Goal: Task Accomplishment & Management: Manage account settings

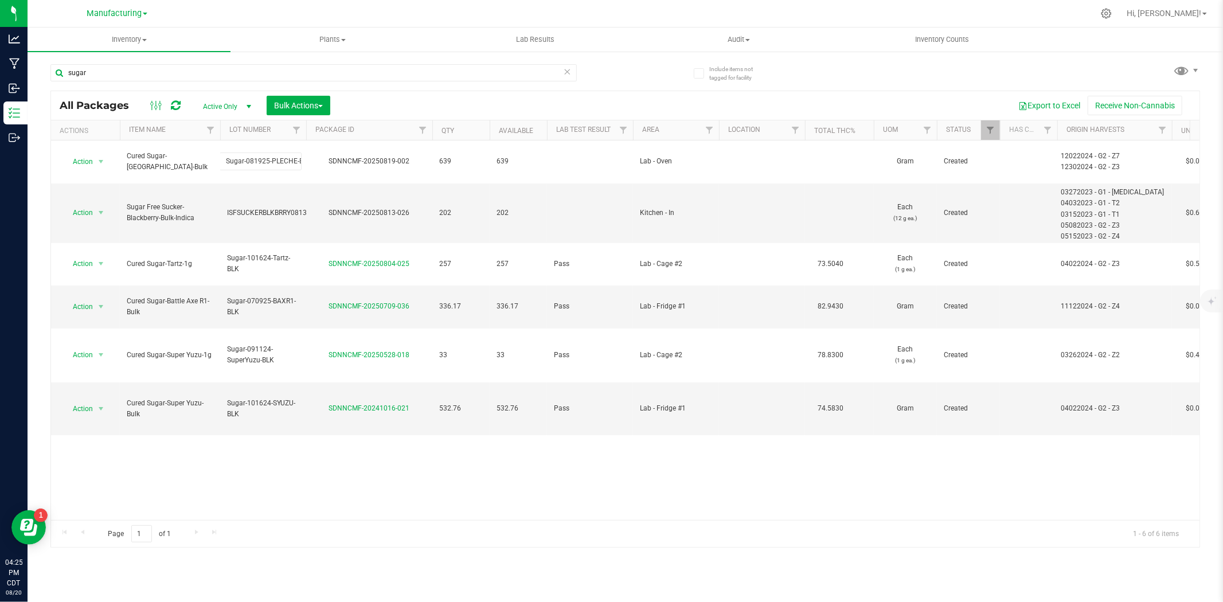
click at [526, 460] on div "Action Action Adjust qty Create package Edit attributes Global inventory Locate…" at bounding box center [625, 330] width 1148 height 380
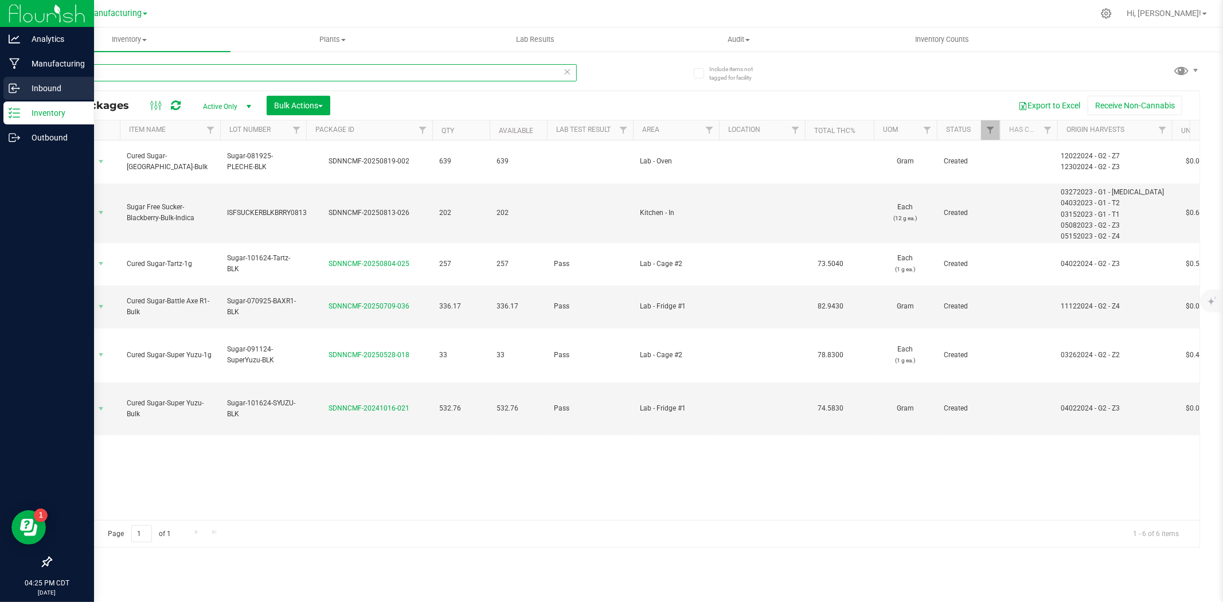
drag, startPoint x: 111, startPoint y: 77, endPoint x: 21, endPoint y: 77, distance: 90.0
click at [21, 77] on div "Analytics Manufacturing Inbound Inventory Outbound 04:25 PM CDT [DATE] 08/20 Ma…" at bounding box center [611, 301] width 1223 height 602
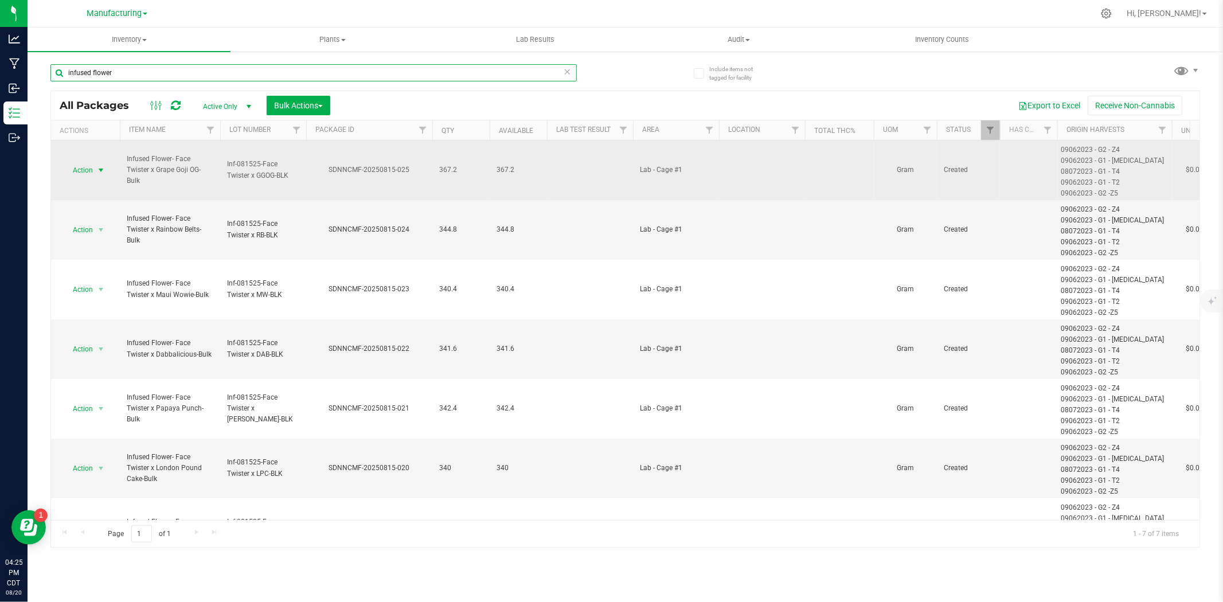
type input "infused flower"
click at [84, 165] on span "Action" at bounding box center [77, 170] width 31 height 16
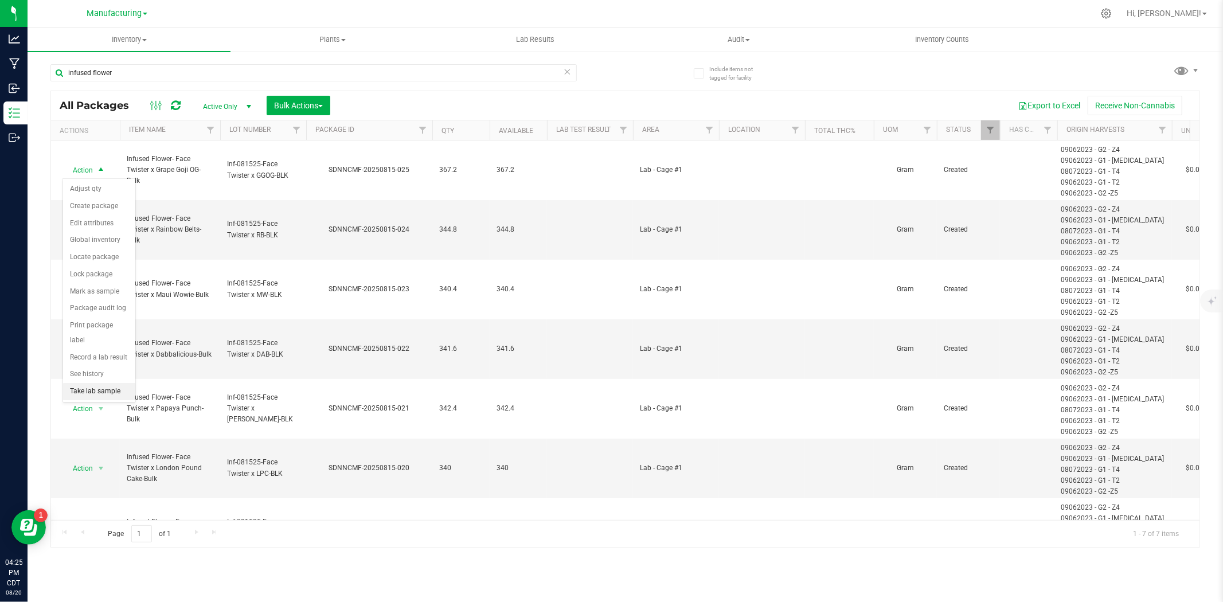
click at [88, 397] on li "Take lab sample" at bounding box center [99, 391] width 72 height 17
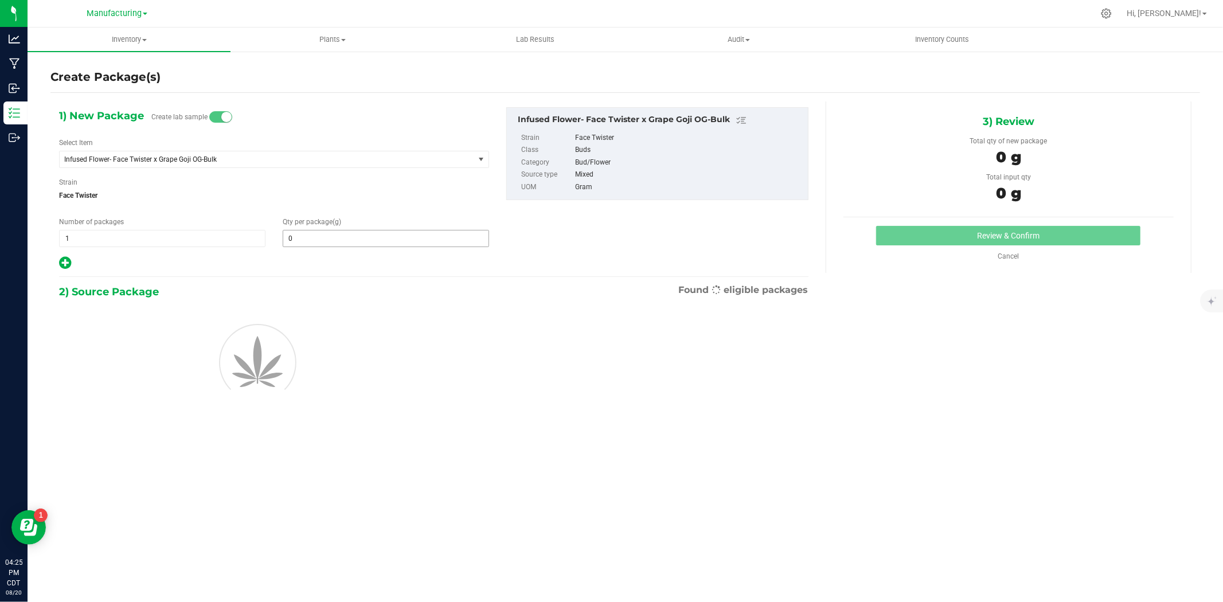
type input "0.0000"
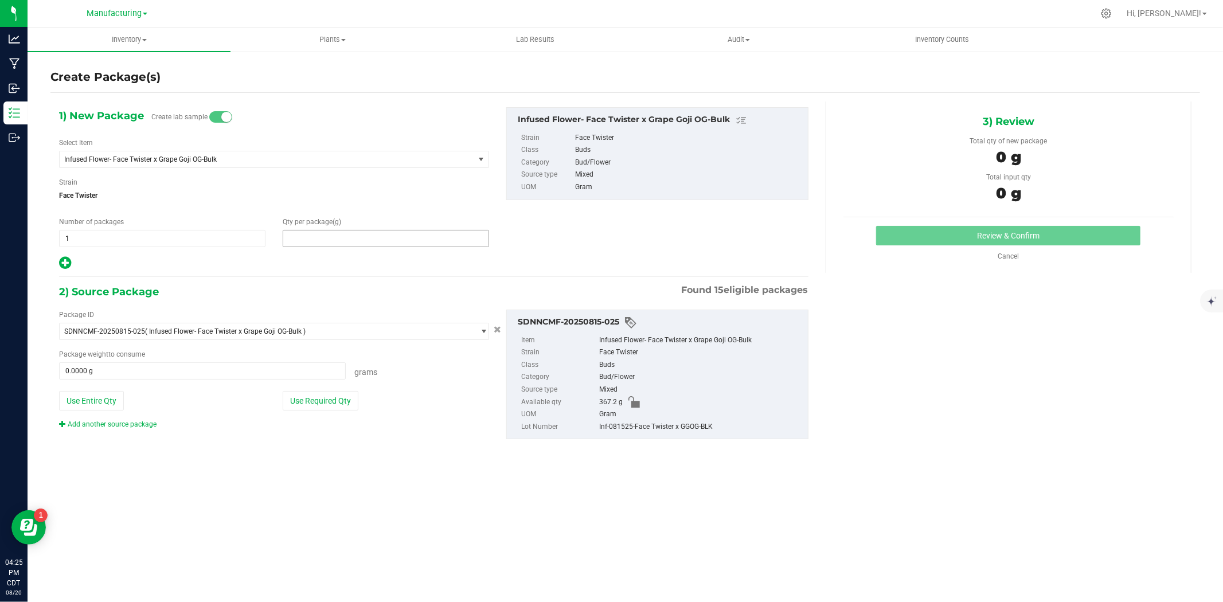
click at [306, 237] on span at bounding box center [386, 238] width 206 height 17
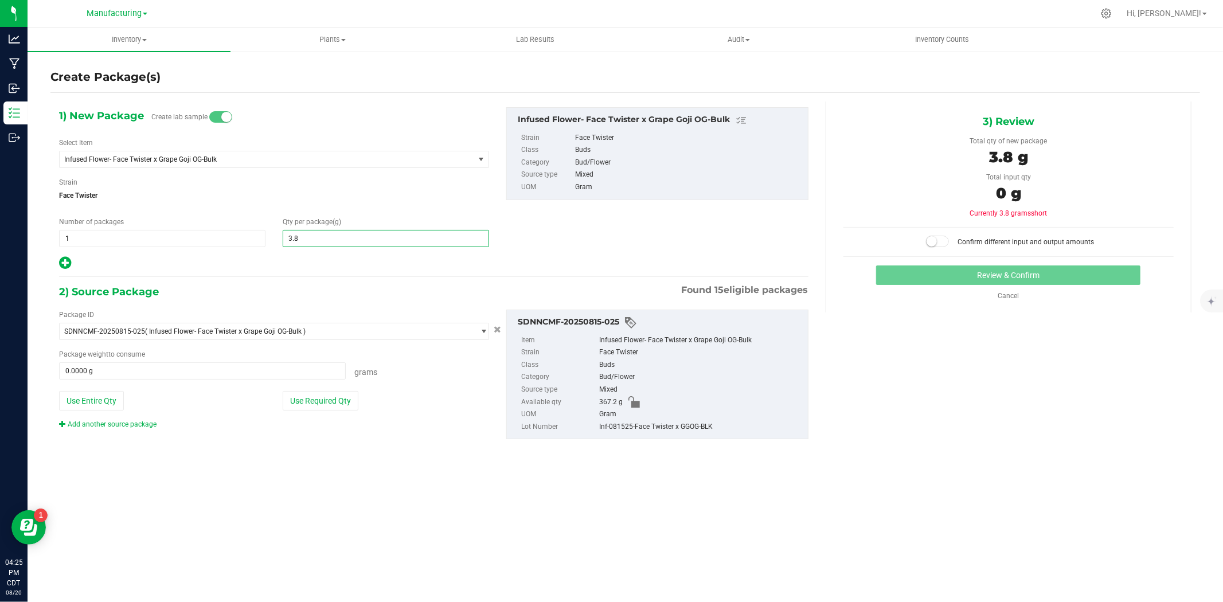
type input "3.88"
type input "3.8800"
click at [311, 401] on button "Use Required Qty" at bounding box center [321, 400] width 76 height 19
type input "3.8800 g"
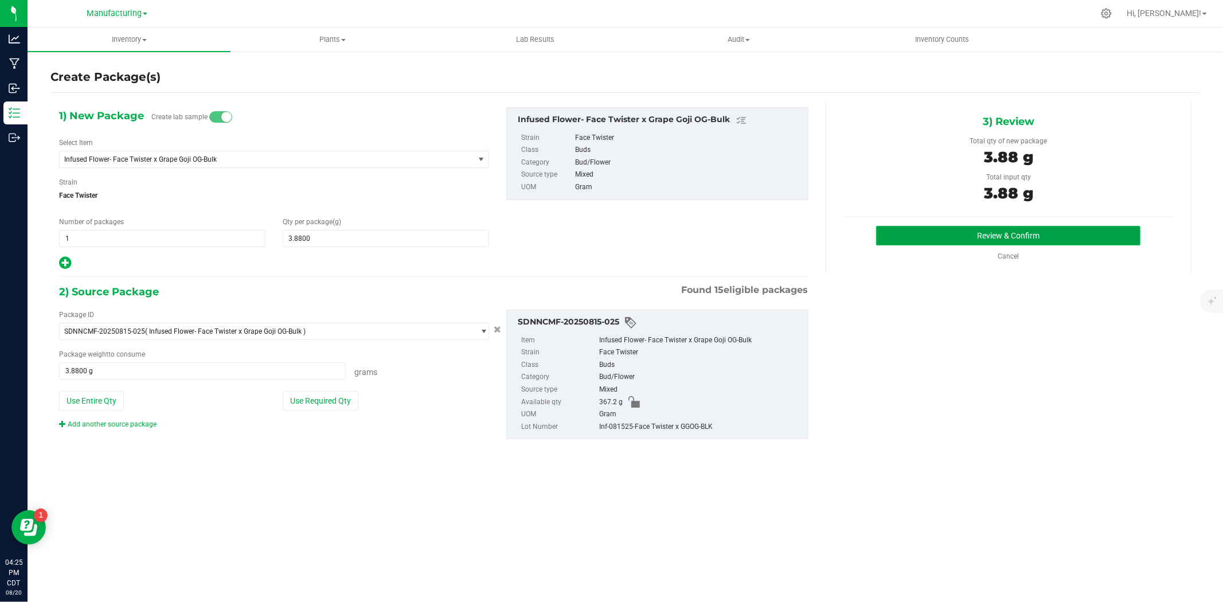
click at [1050, 243] on button "Review & Confirm" at bounding box center [1008, 235] width 264 height 19
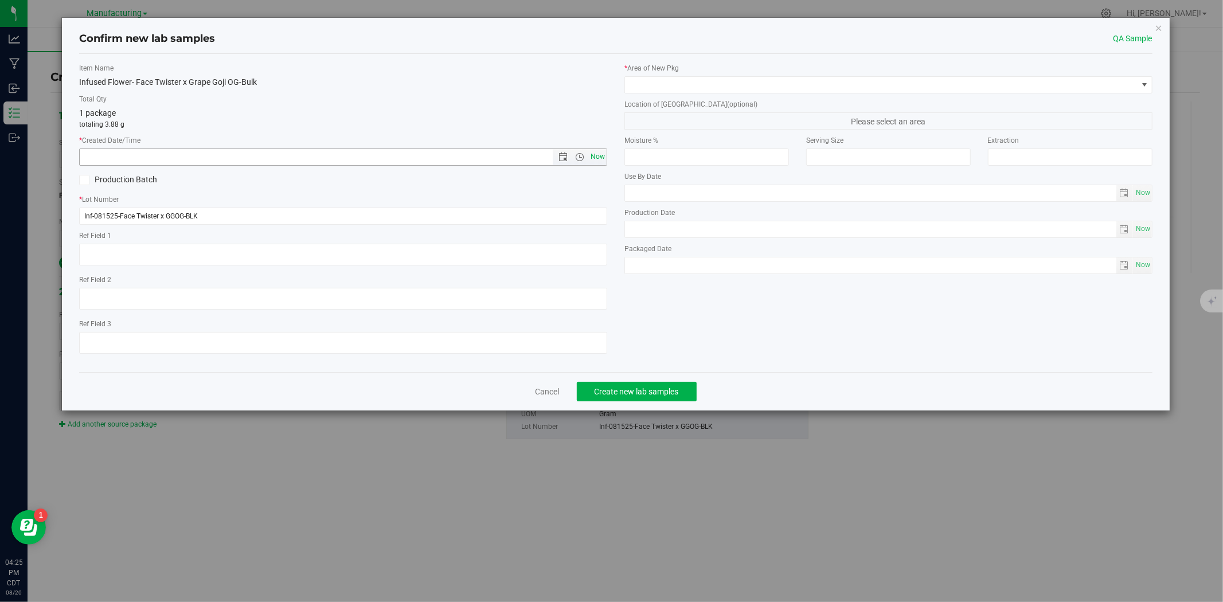
click at [593, 159] on span "Now" at bounding box center [597, 156] width 19 height 17
type input "[DATE] 4:25 PM"
click at [675, 84] on span at bounding box center [881, 85] width 513 height 16
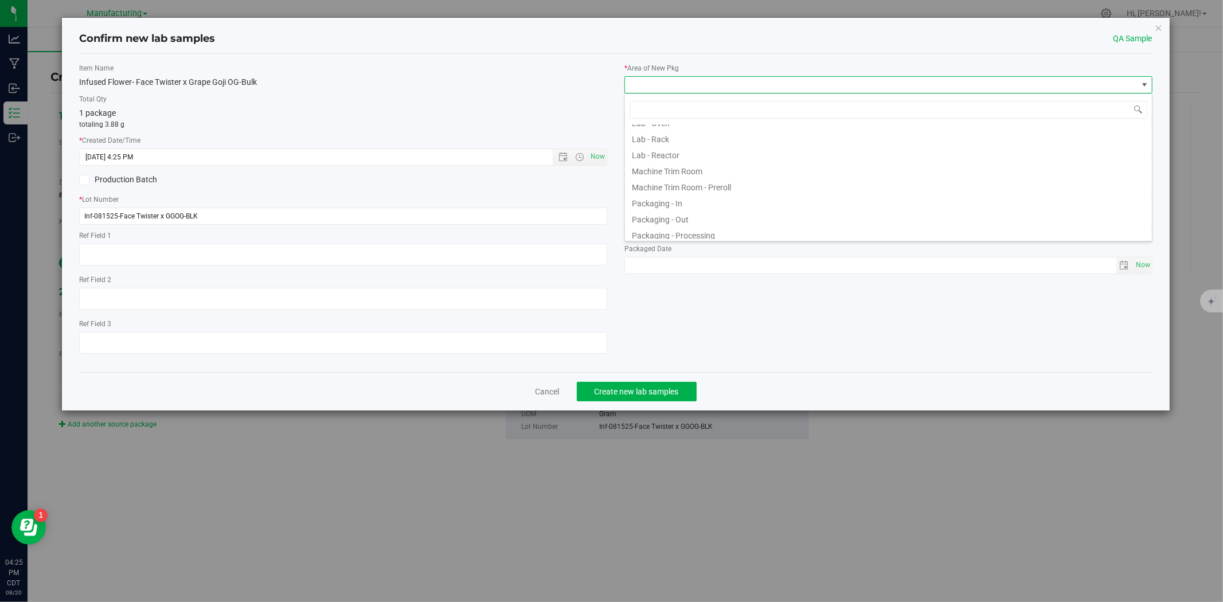
scroll to position [335, 0]
click at [674, 201] on li "Testing" at bounding box center [888, 199] width 527 height 16
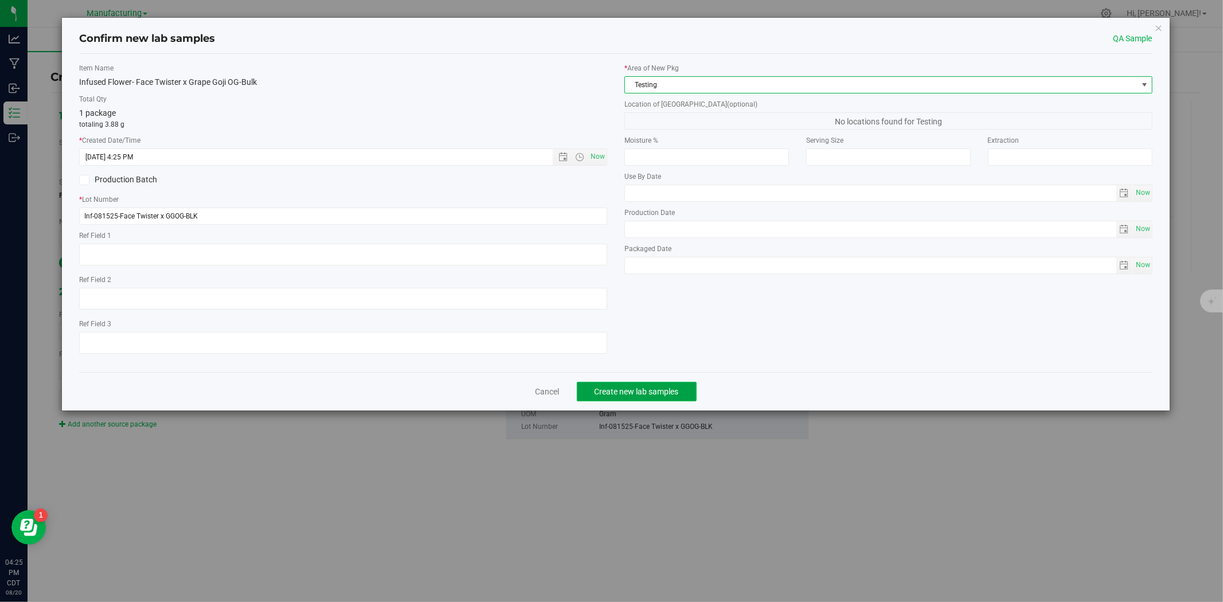
click at [643, 394] on span "Create new lab samples" at bounding box center [637, 391] width 84 height 9
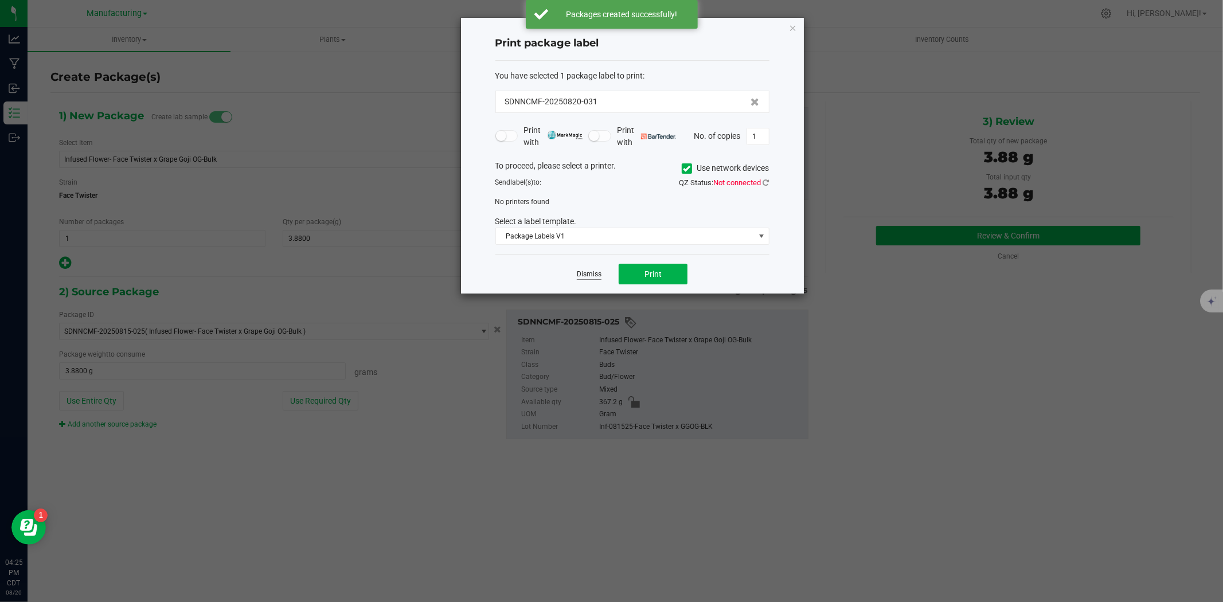
click at [593, 273] on link "Dismiss" at bounding box center [589, 274] width 25 height 10
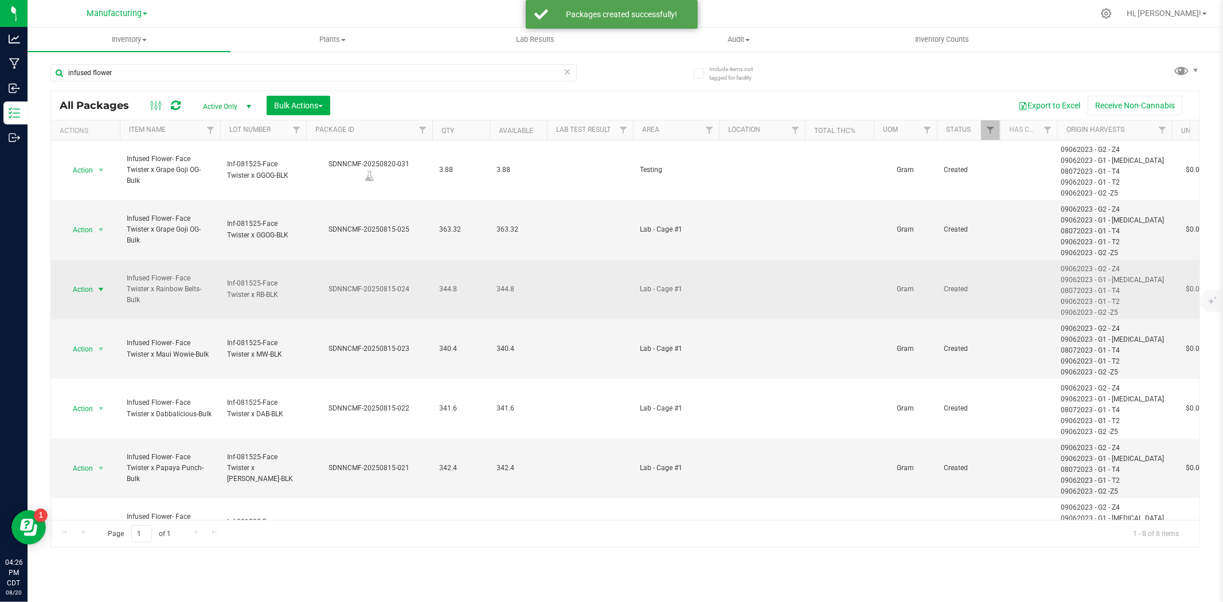
click at [99, 290] on span "select" at bounding box center [100, 289] width 9 height 9
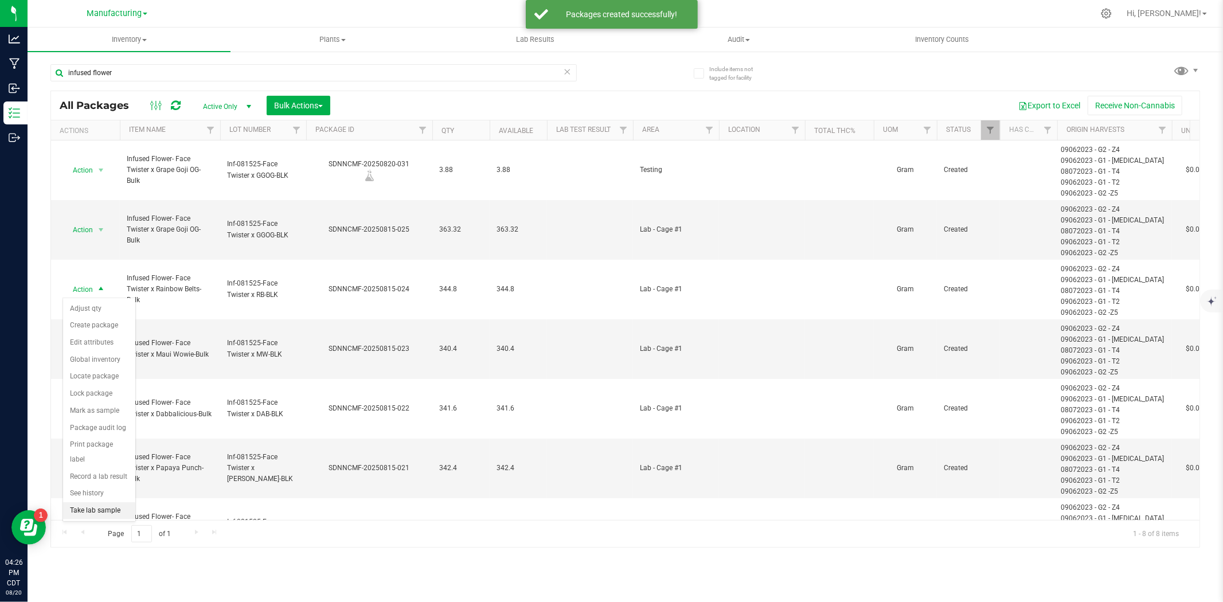
click at [88, 509] on li "Take lab sample" at bounding box center [99, 510] width 72 height 17
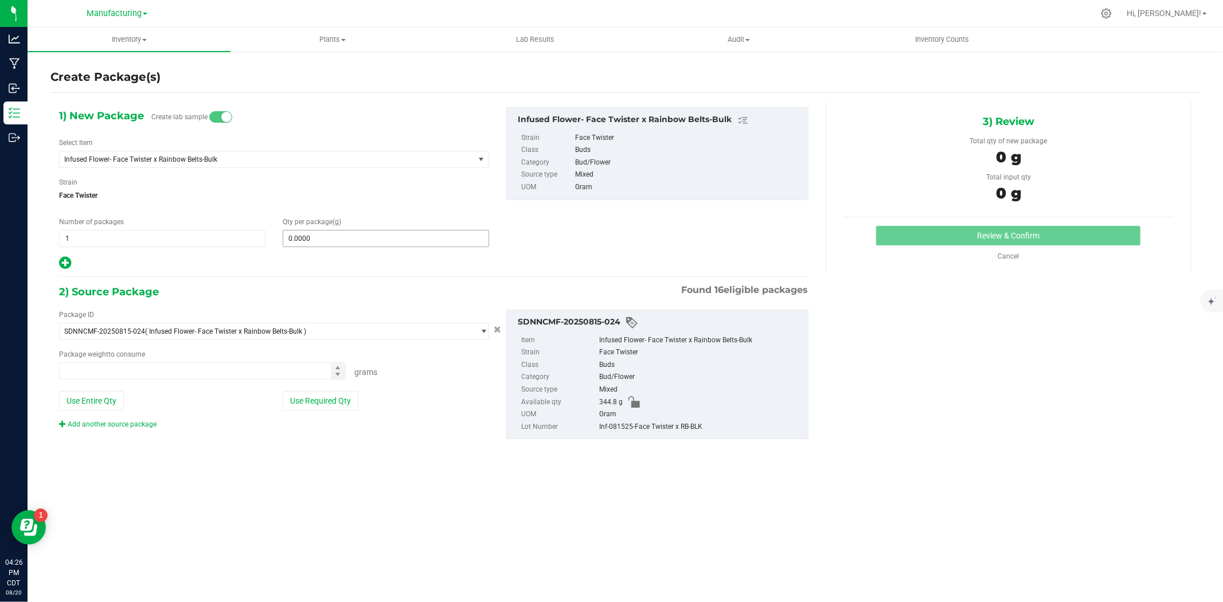
type input "0.0000 g"
click at [363, 236] on span at bounding box center [386, 238] width 206 height 17
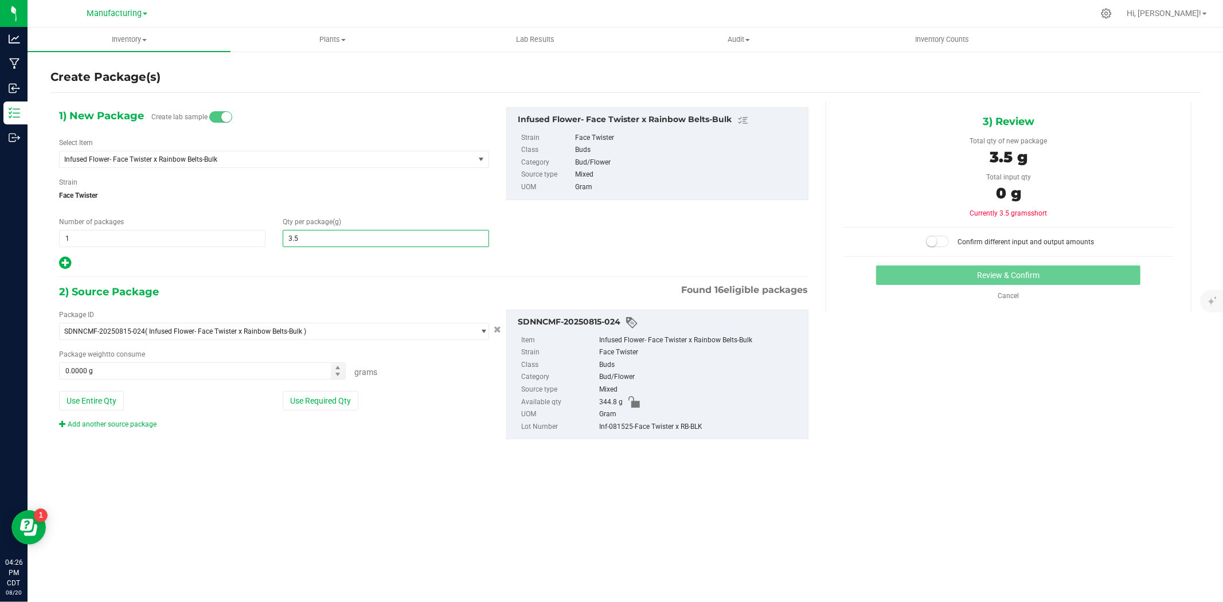
type input "3.53"
type input "3.5300"
click at [310, 401] on button "Use Required Qty" at bounding box center [321, 400] width 76 height 19
type input "3.5300 g"
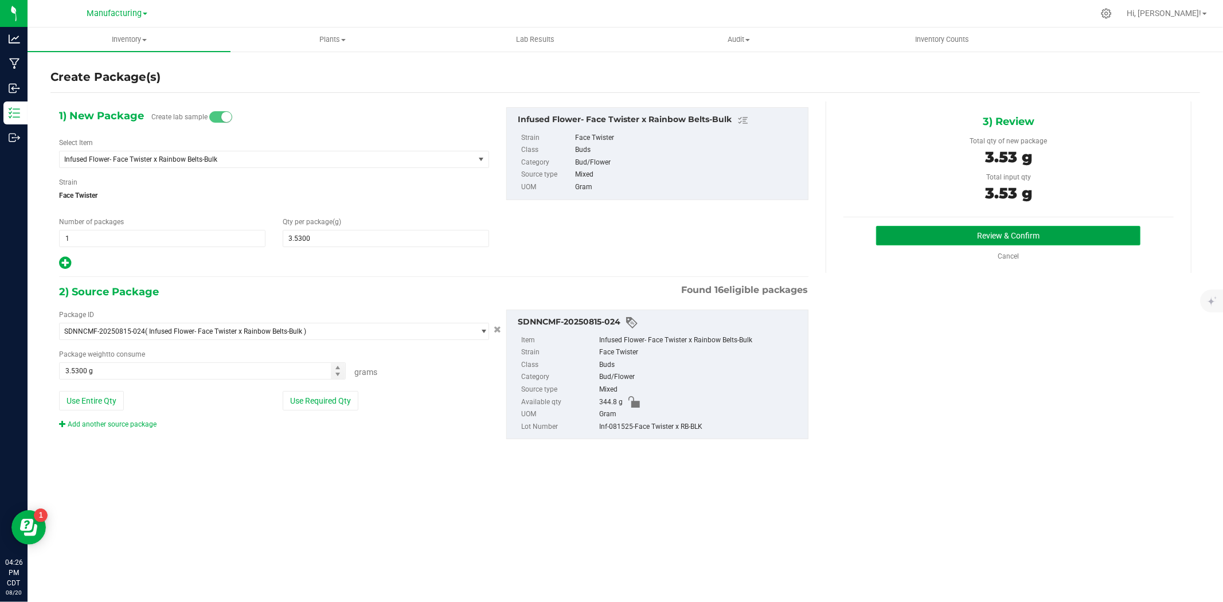
click at [1016, 237] on button "Review & Confirm" at bounding box center [1008, 235] width 264 height 19
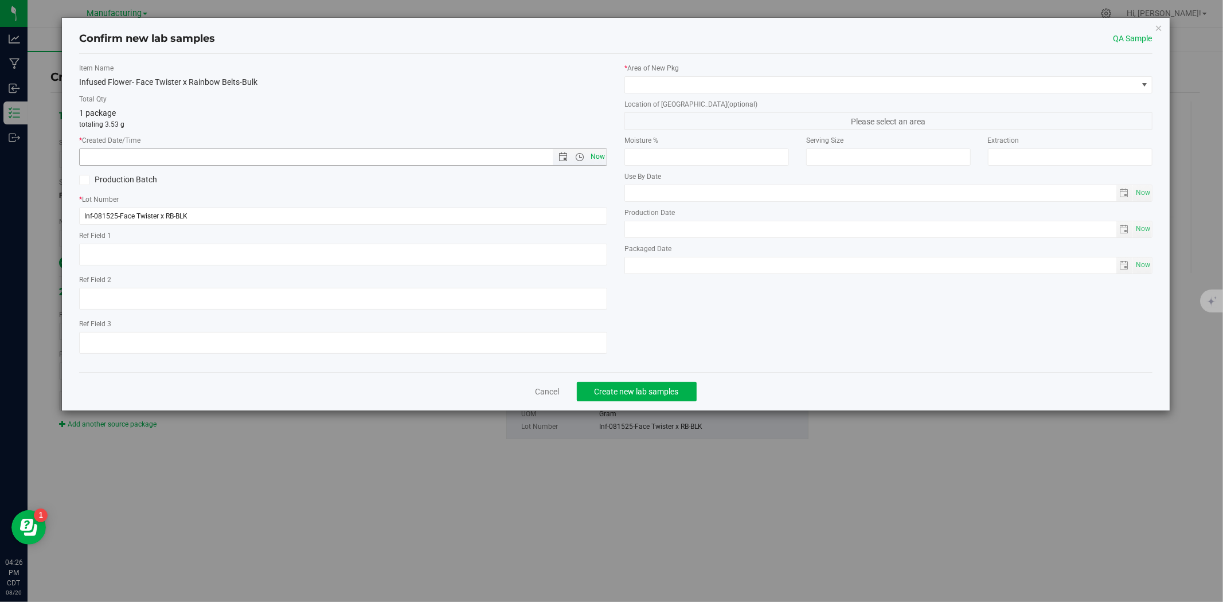
click at [593, 156] on span "Now" at bounding box center [597, 156] width 19 height 17
type input "[DATE] 4:26 PM"
click at [647, 83] on span at bounding box center [881, 85] width 513 height 16
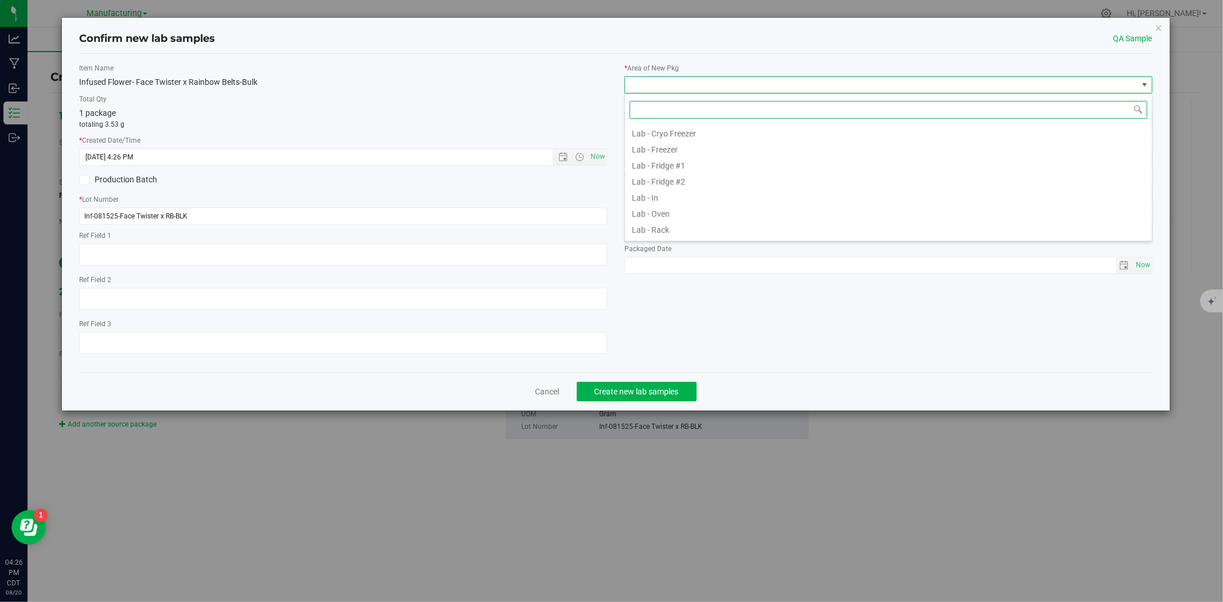
scroll to position [335, 0]
click at [661, 196] on li "Testing" at bounding box center [888, 199] width 527 height 16
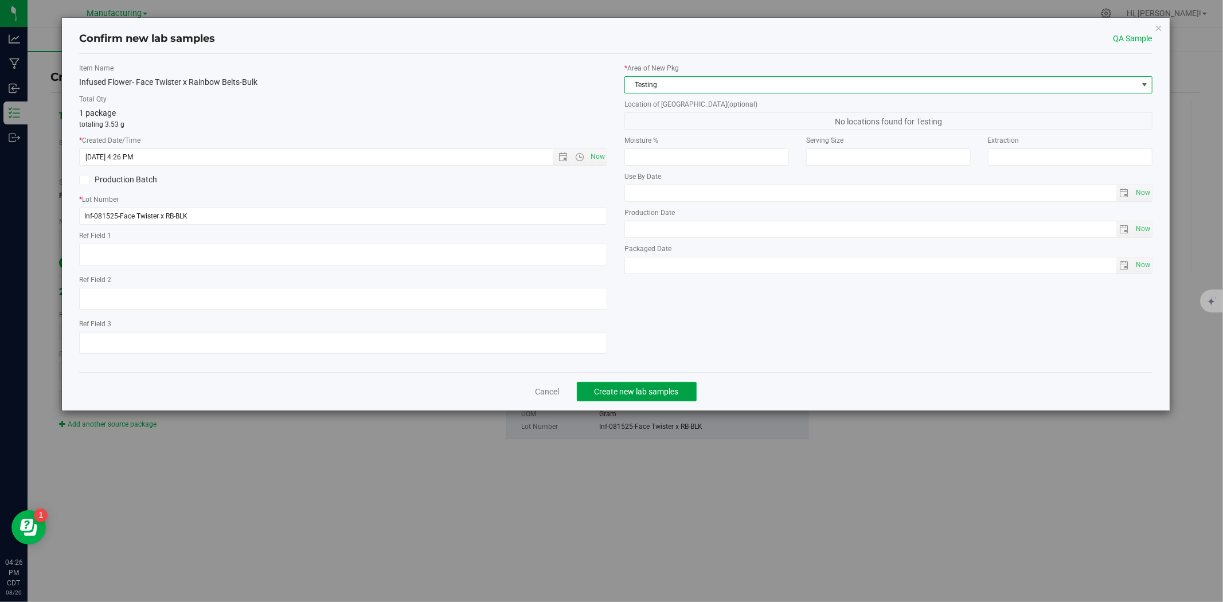
click at [645, 385] on button "Create new lab samples" at bounding box center [637, 391] width 120 height 19
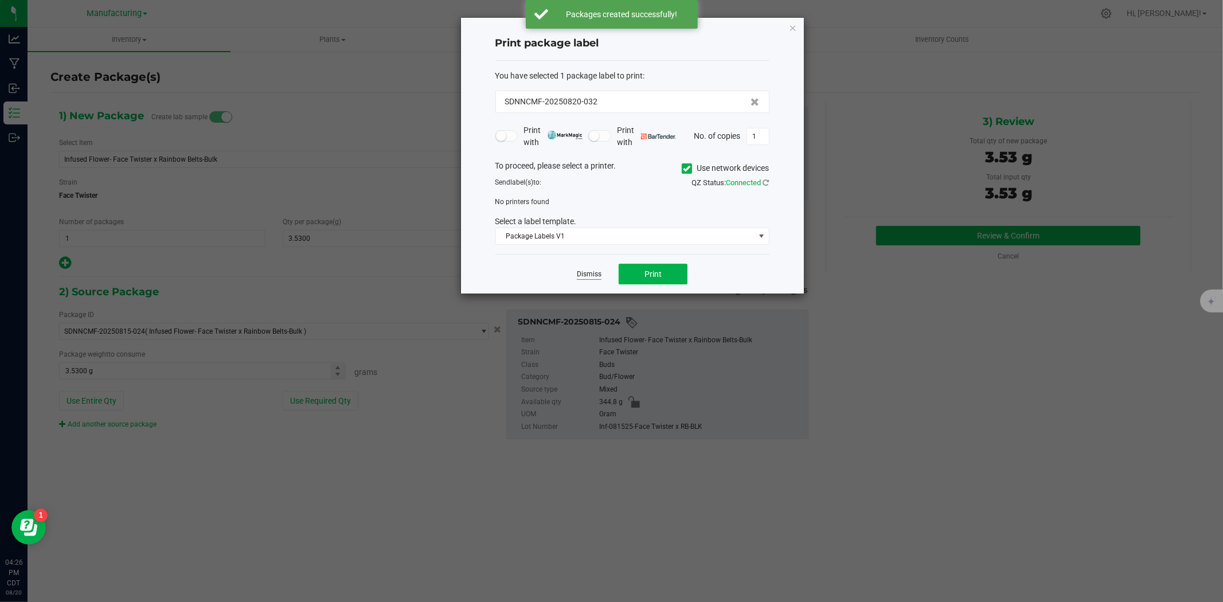
click at [580, 271] on link "Dismiss" at bounding box center [589, 274] width 25 height 10
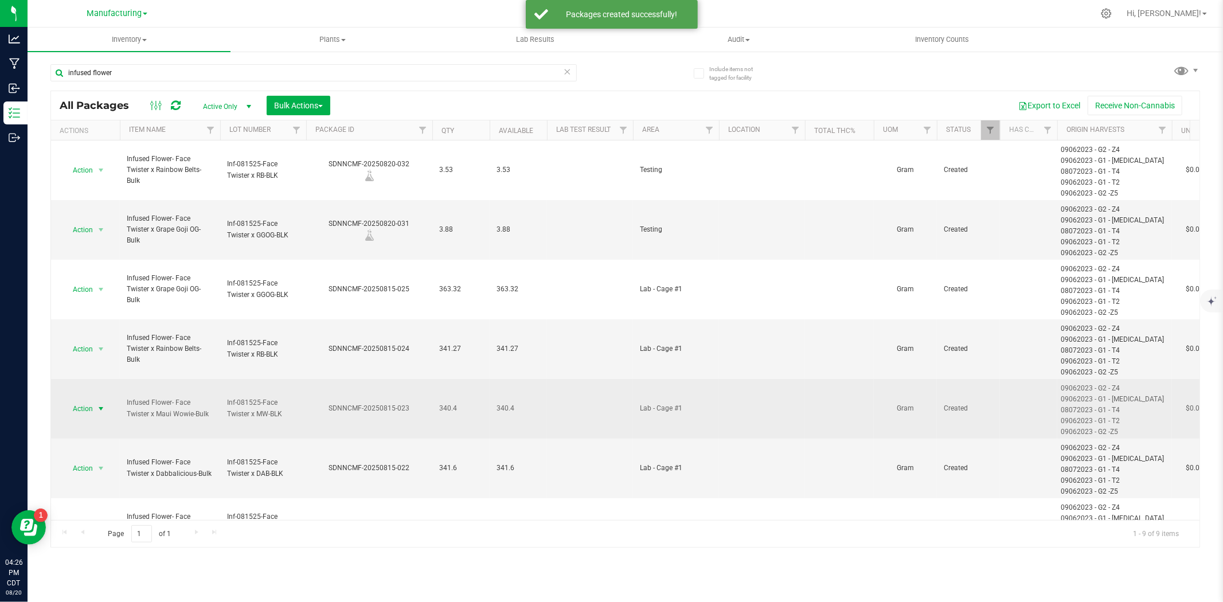
click at [86, 410] on span "Action" at bounding box center [77, 409] width 31 height 16
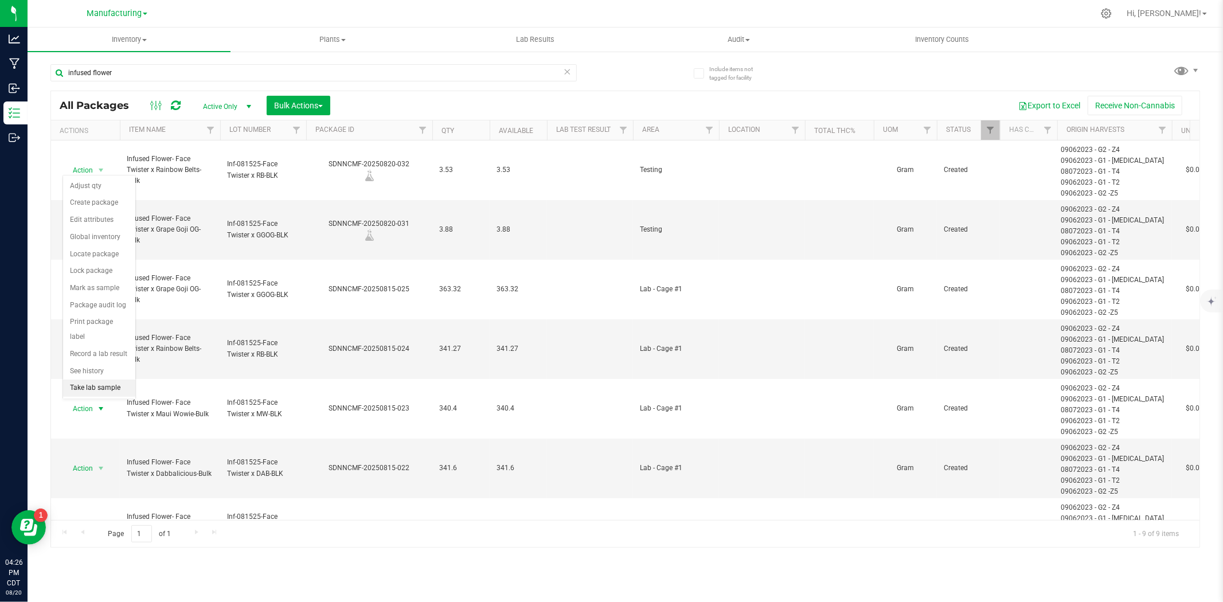
click at [89, 386] on li "Take lab sample" at bounding box center [99, 388] width 72 height 17
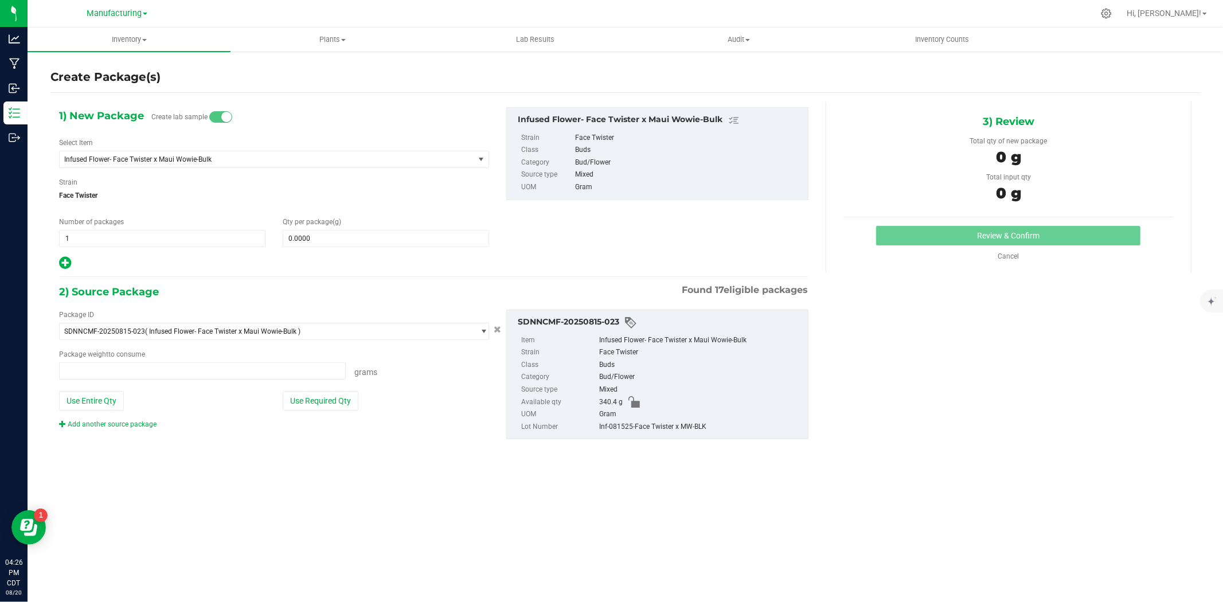
type input "0.0000 g"
click at [389, 241] on span at bounding box center [386, 238] width 206 height 17
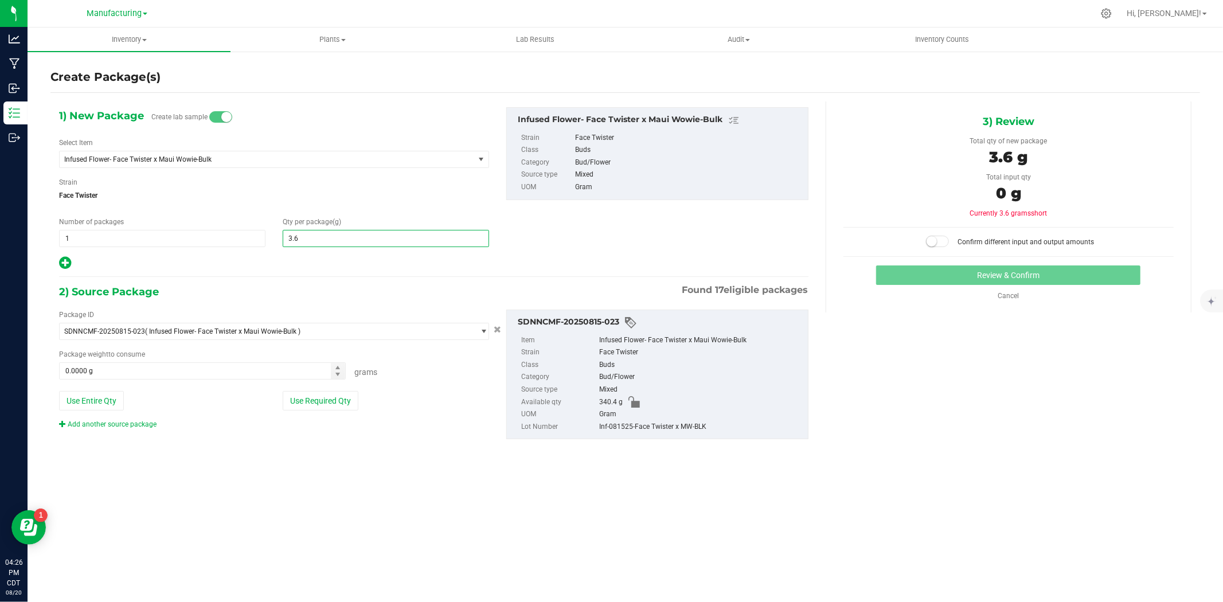
type input "3.66"
type input "3.6600"
click at [339, 404] on button "Use Required Qty" at bounding box center [321, 400] width 76 height 19
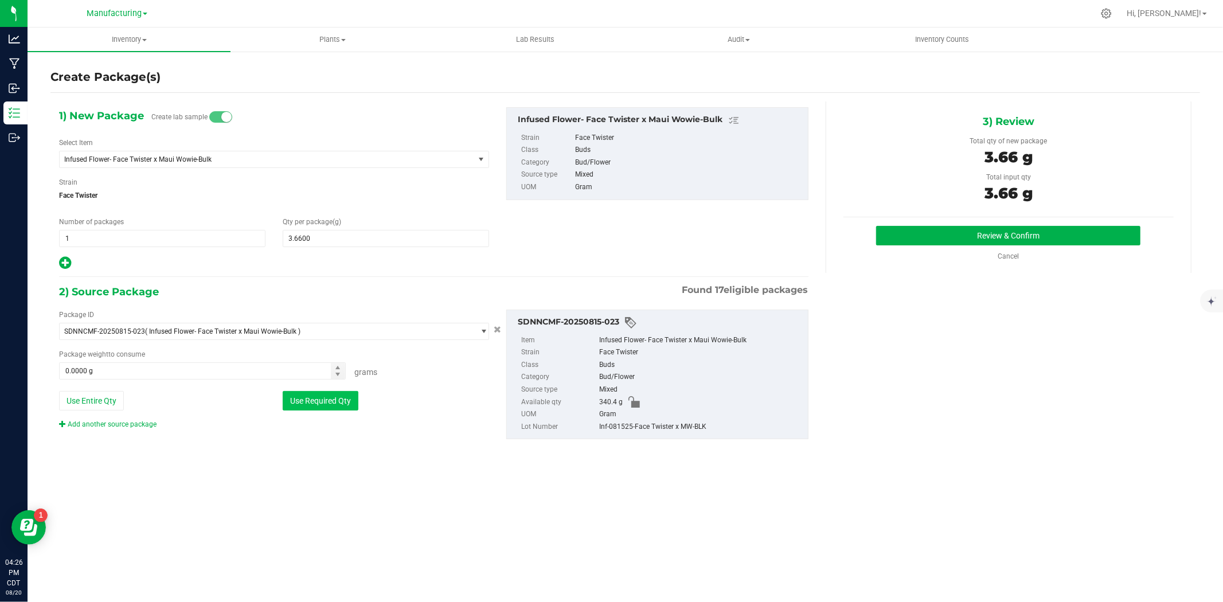
type input "3.6600 g"
click at [1045, 235] on button "Review & Confirm" at bounding box center [1008, 235] width 264 height 19
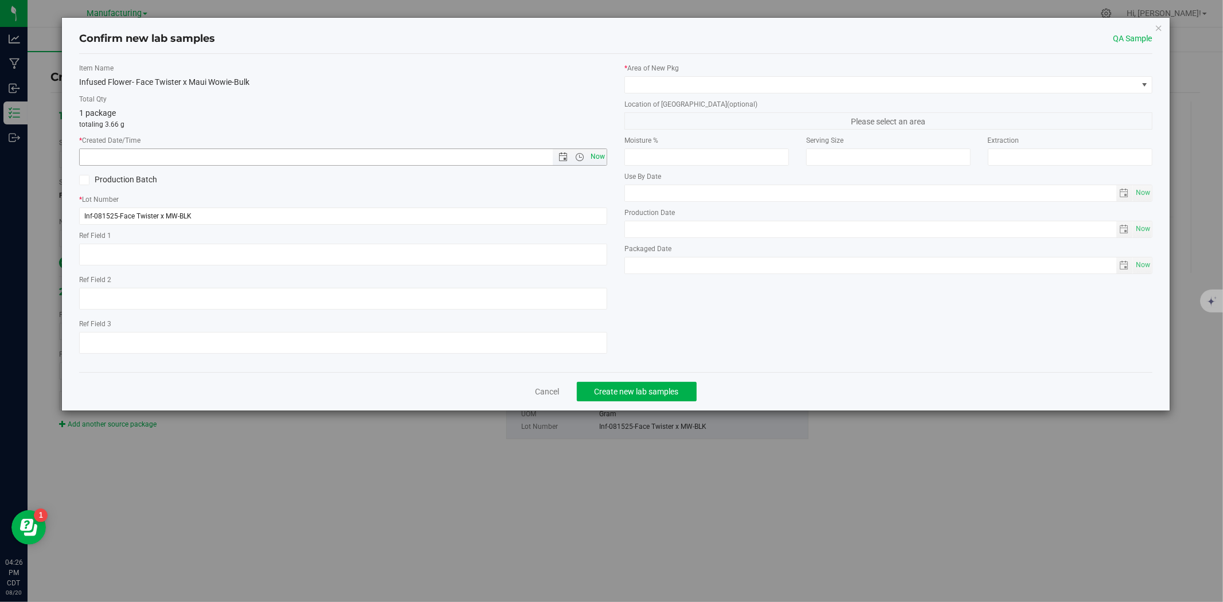
click at [594, 153] on span "Now" at bounding box center [597, 156] width 19 height 17
type input "[DATE] 4:26 PM"
click at [654, 90] on span at bounding box center [881, 85] width 513 height 16
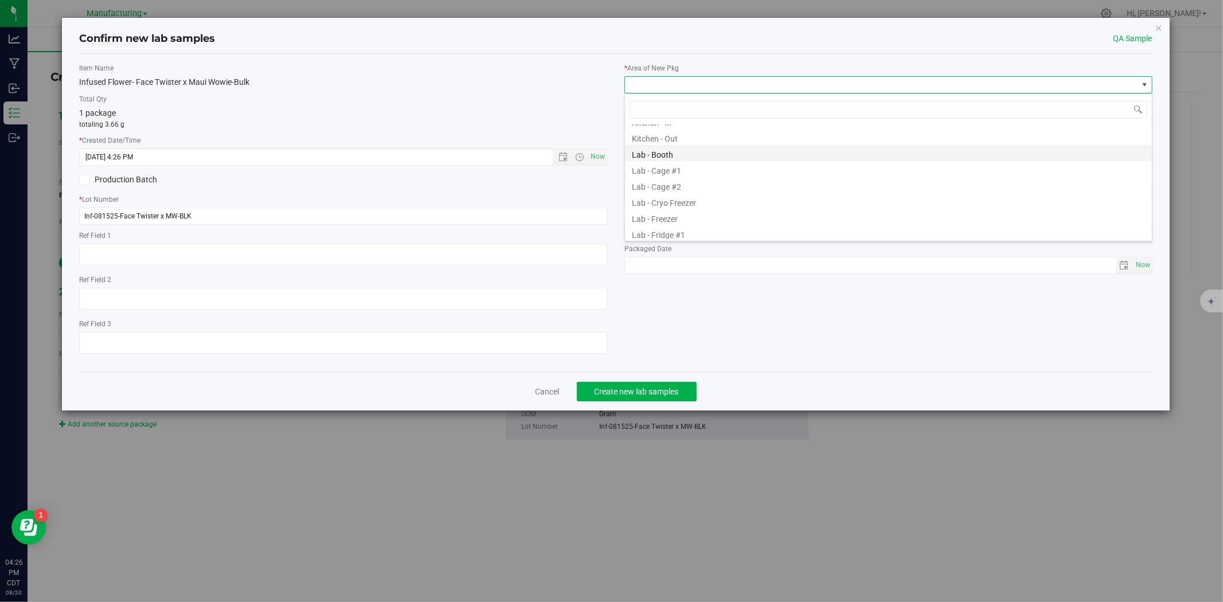
scroll to position [335, 0]
click at [650, 195] on li "Testing" at bounding box center [888, 199] width 527 height 16
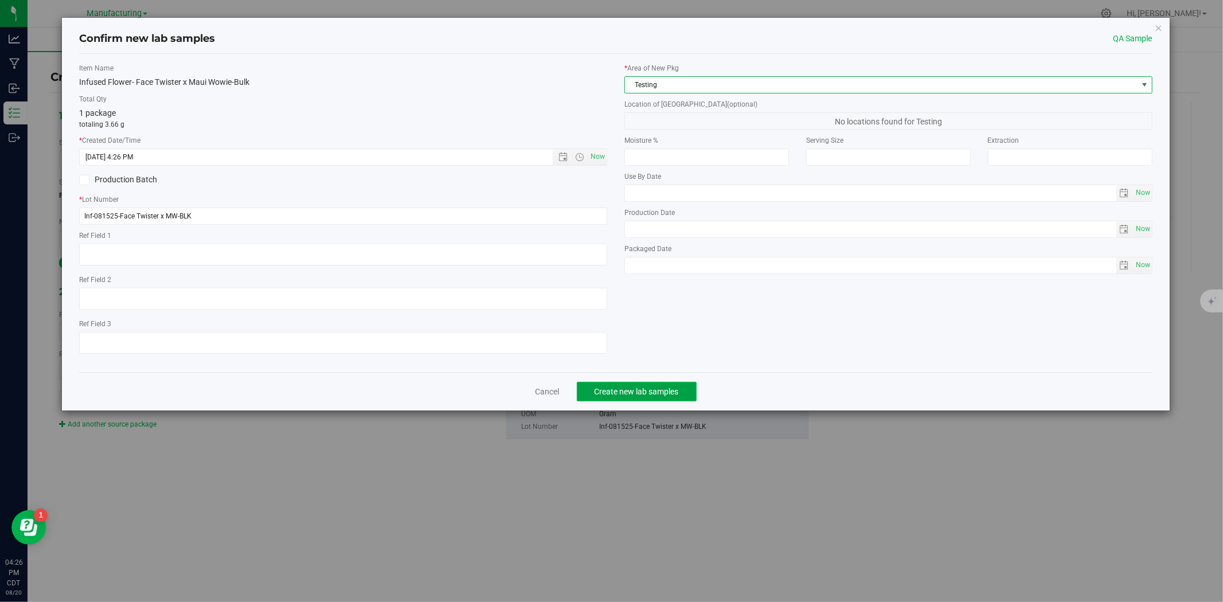
click at [639, 396] on span "Create new lab samples" at bounding box center [637, 391] width 84 height 9
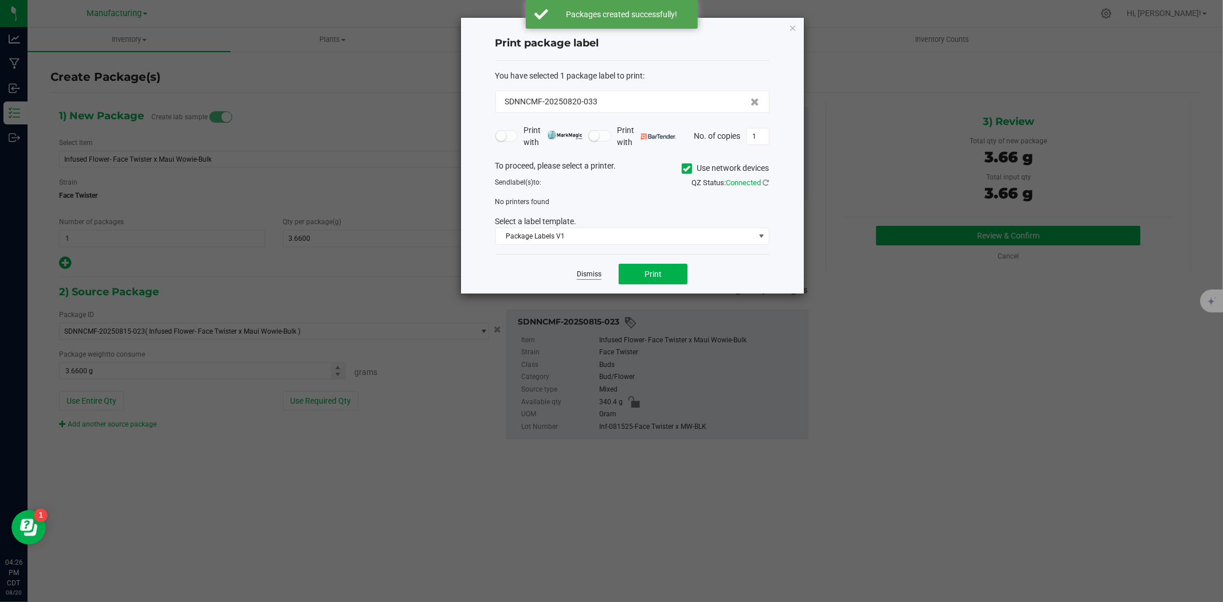
click at [582, 273] on link "Dismiss" at bounding box center [589, 274] width 25 height 10
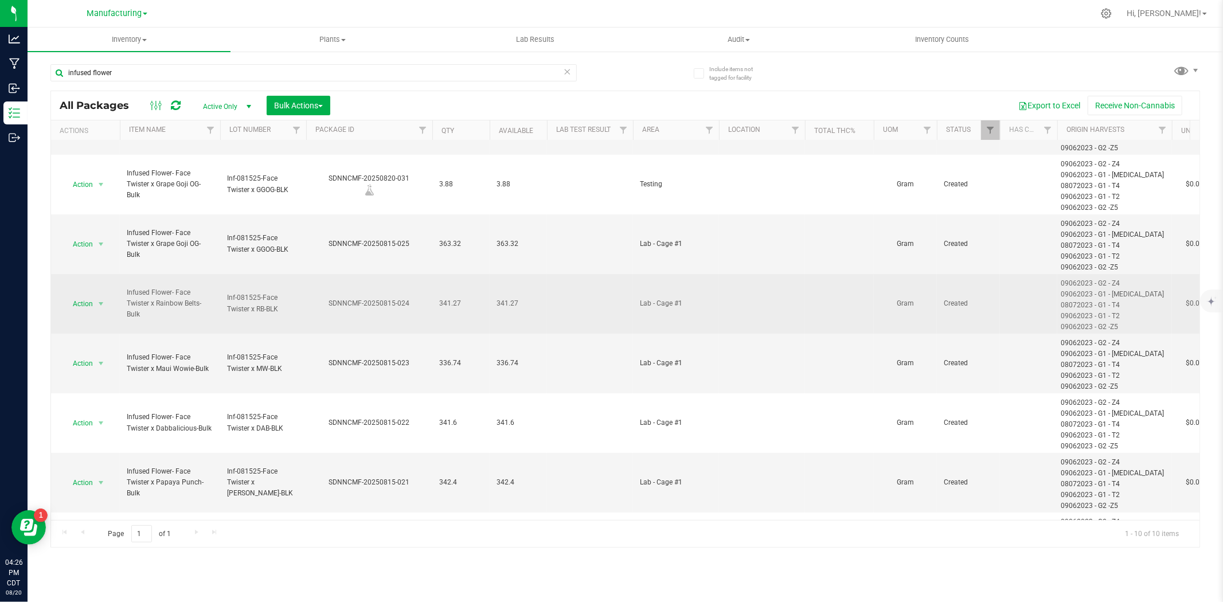
scroll to position [127, 0]
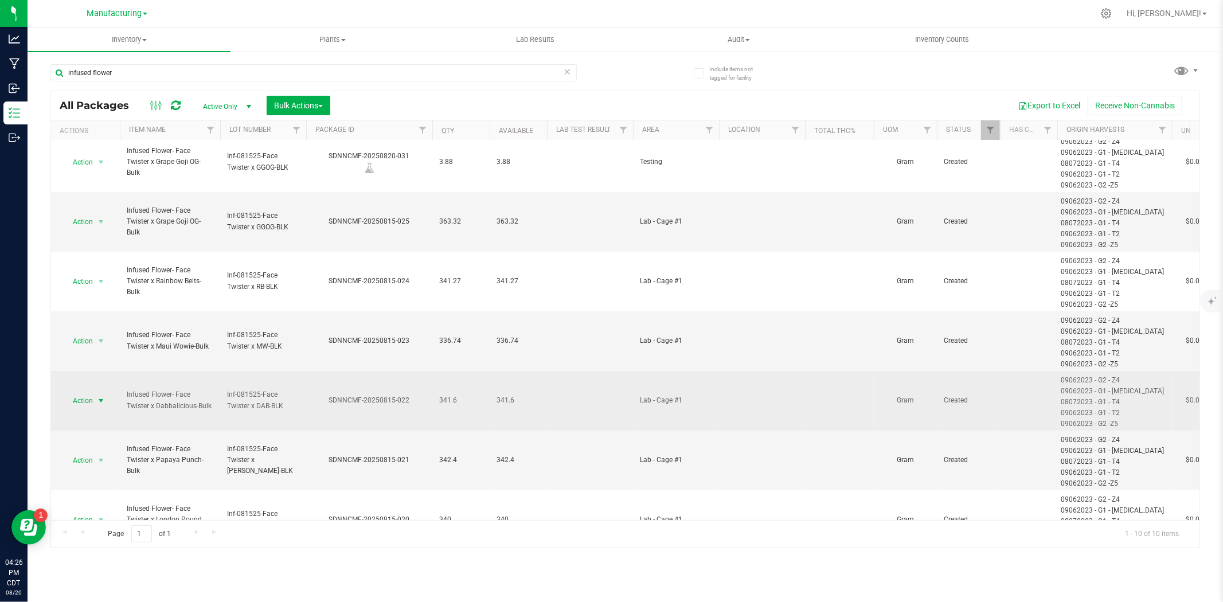
click at [80, 404] on span "Action" at bounding box center [77, 401] width 31 height 16
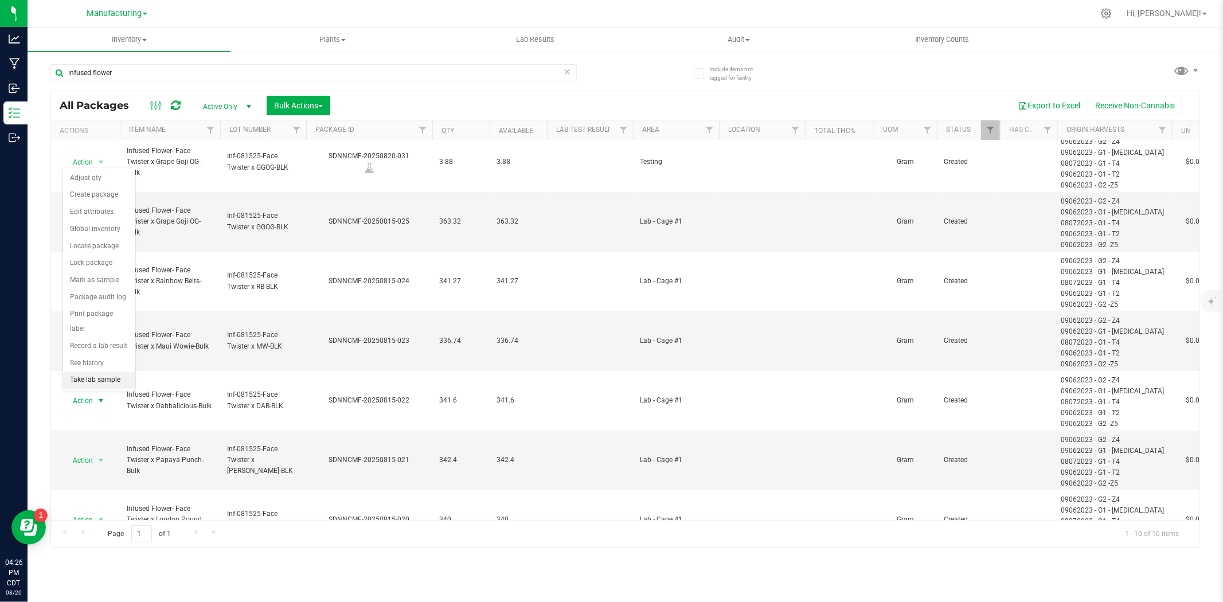
click at [93, 387] on li "Take lab sample" at bounding box center [99, 380] width 72 height 17
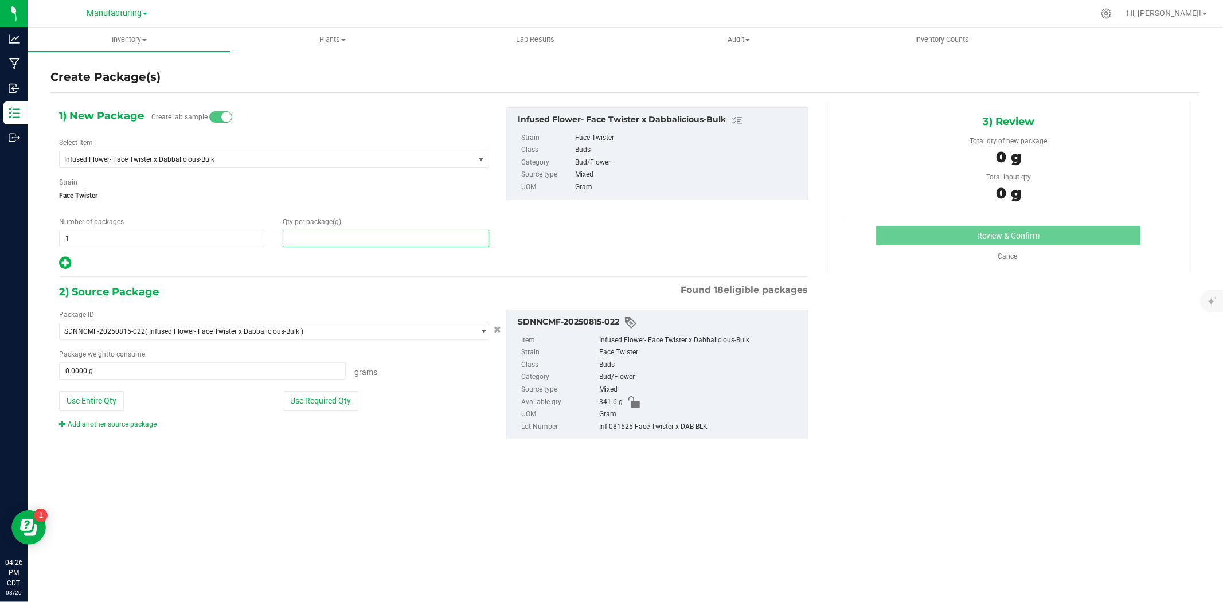
click at [323, 244] on span at bounding box center [386, 238] width 206 height 17
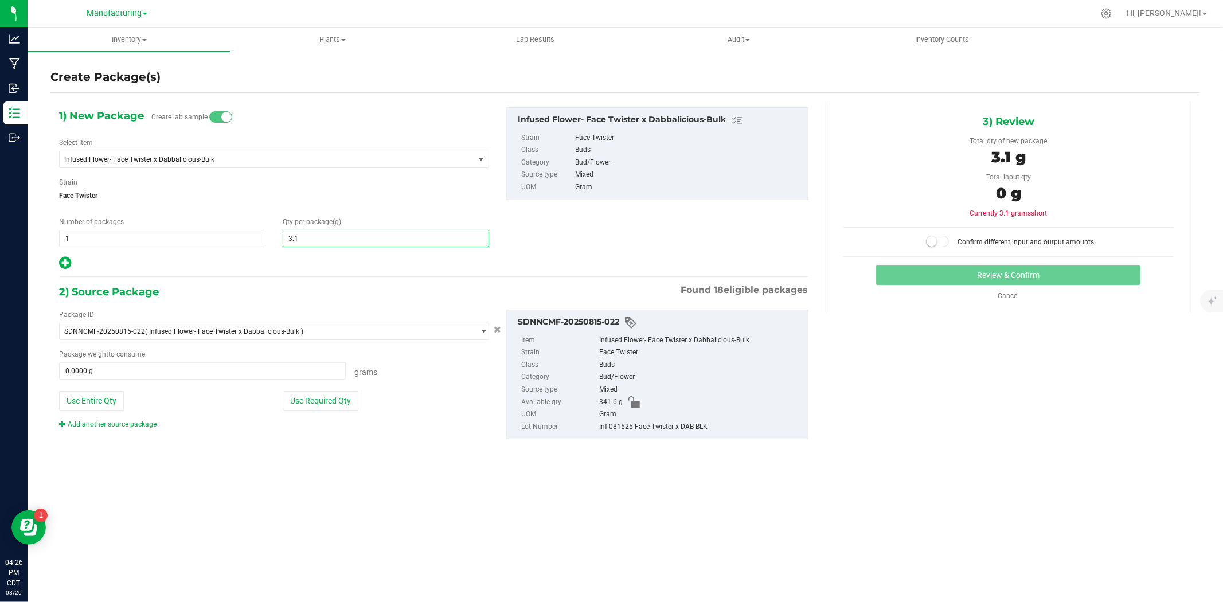
type input "3.14"
type input "3.1400"
click at [310, 398] on button "Use Required Qty" at bounding box center [321, 400] width 76 height 19
type input "3.1400 g"
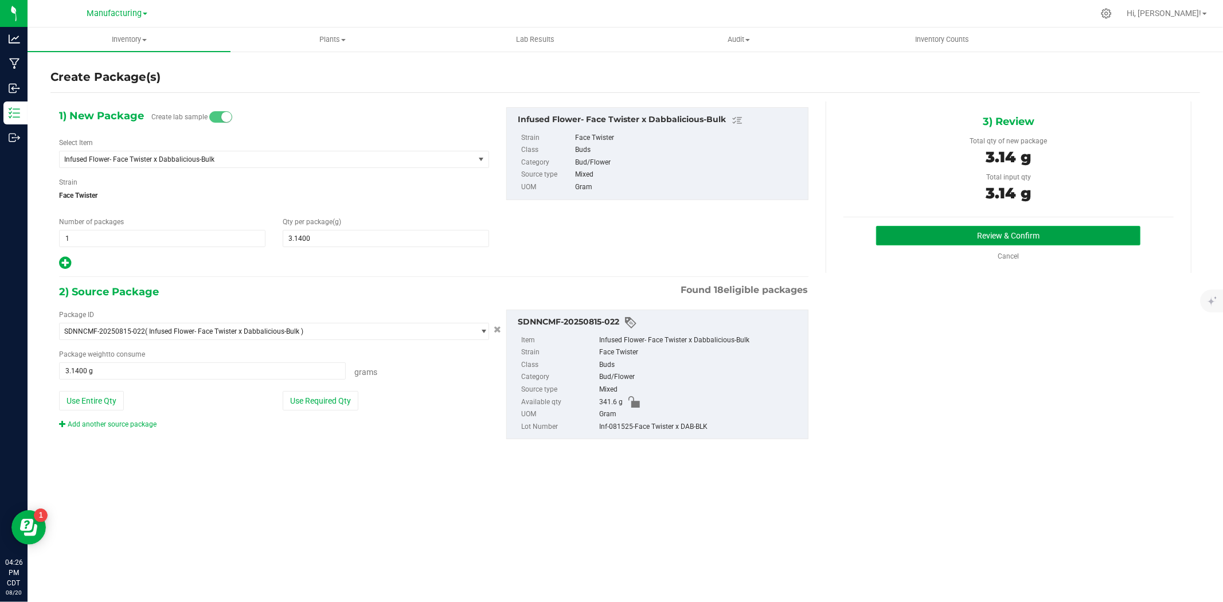
click at [988, 236] on button "Review & Confirm" at bounding box center [1008, 235] width 264 height 19
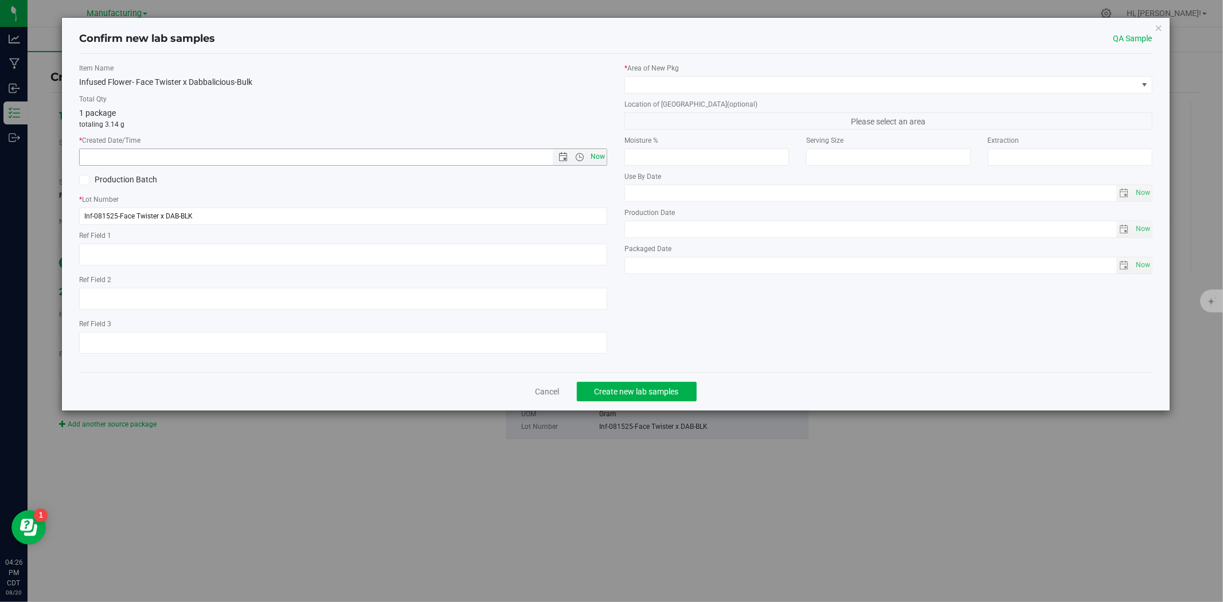
click at [592, 155] on span "Now" at bounding box center [597, 156] width 19 height 17
type input "[DATE] 4:26 PM"
click at [688, 82] on span at bounding box center [881, 85] width 513 height 16
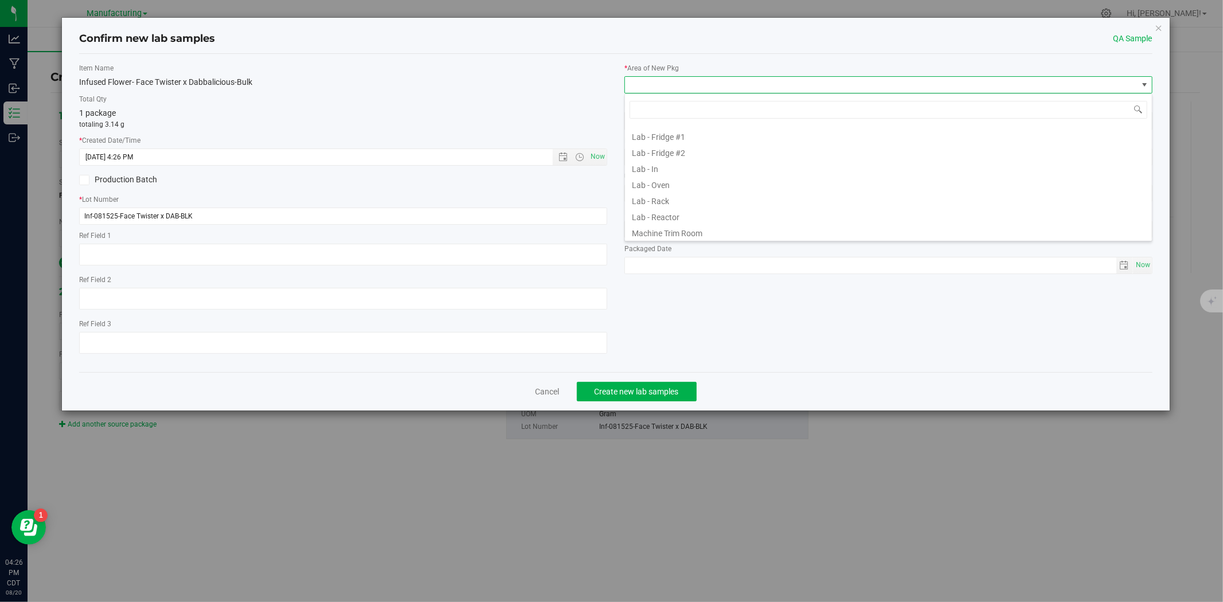
scroll to position [335, 0]
click at [659, 201] on li "Testing" at bounding box center [888, 199] width 527 height 16
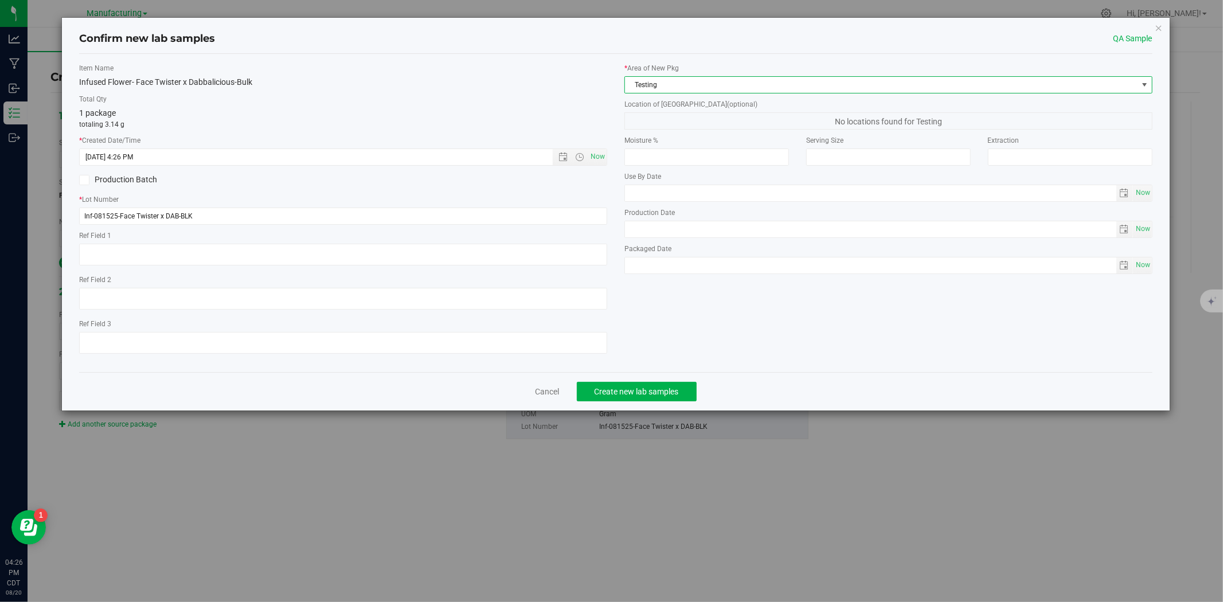
click at [663, 379] on div "Cancel Create new lab samples" at bounding box center [615, 391] width 1073 height 38
click at [663, 386] on button "Create new lab samples" at bounding box center [637, 391] width 120 height 19
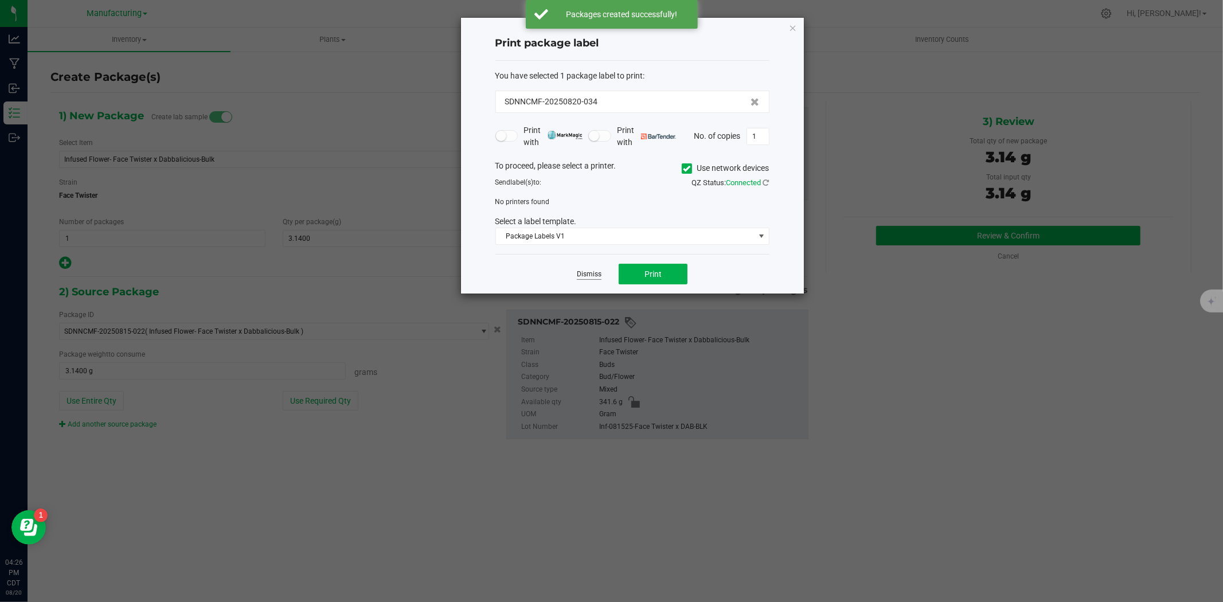
click at [599, 272] on link "Dismiss" at bounding box center [589, 274] width 25 height 10
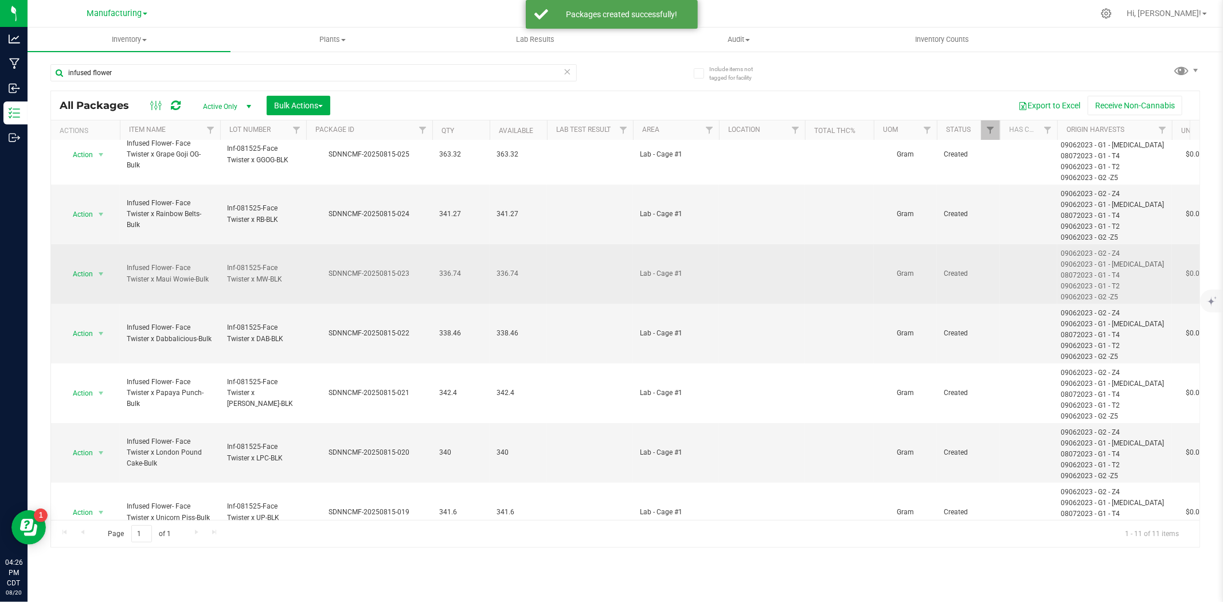
scroll to position [255, 0]
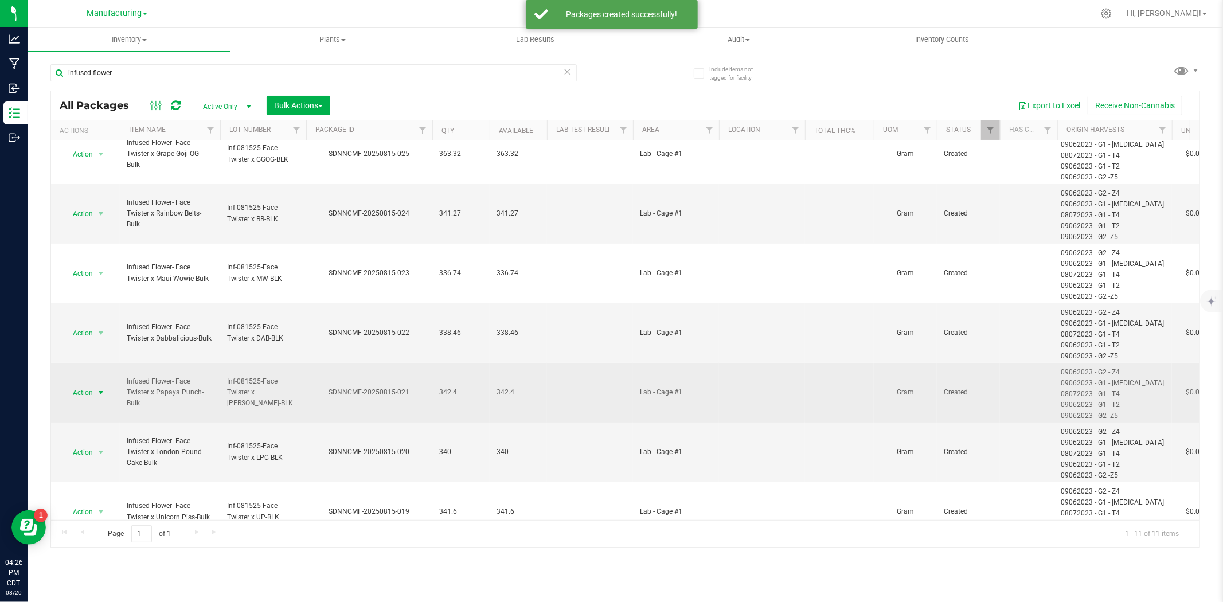
click at [98, 390] on span "select" at bounding box center [100, 392] width 9 height 9
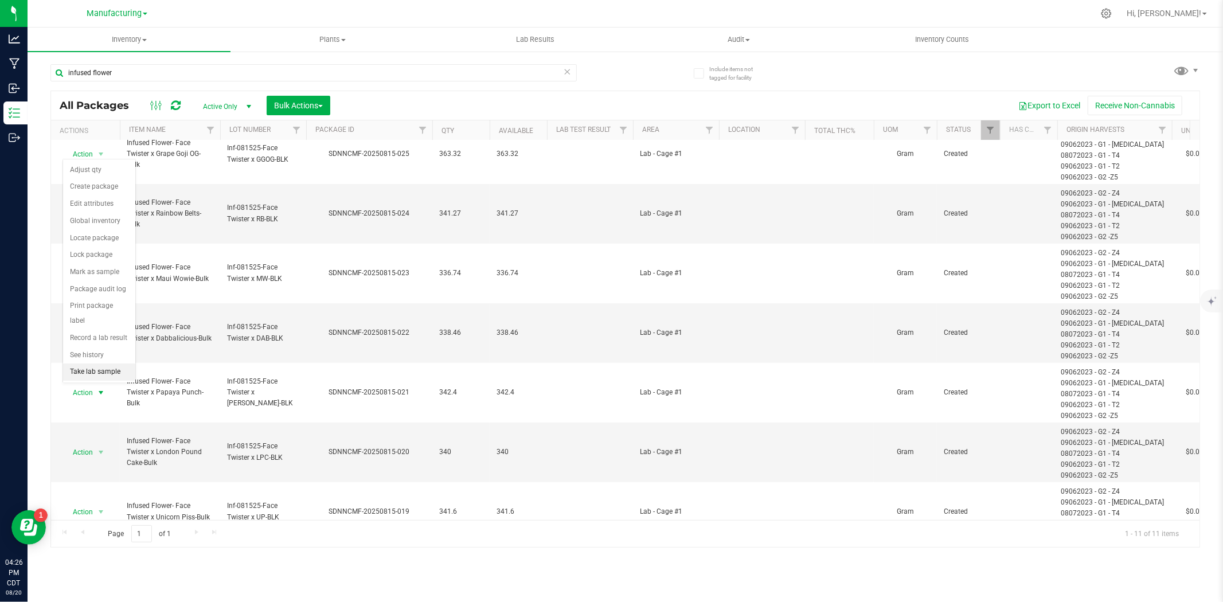
click at [86, 378] on li "Take lab sample" at bounding box center [99, 372] width 72 height 17
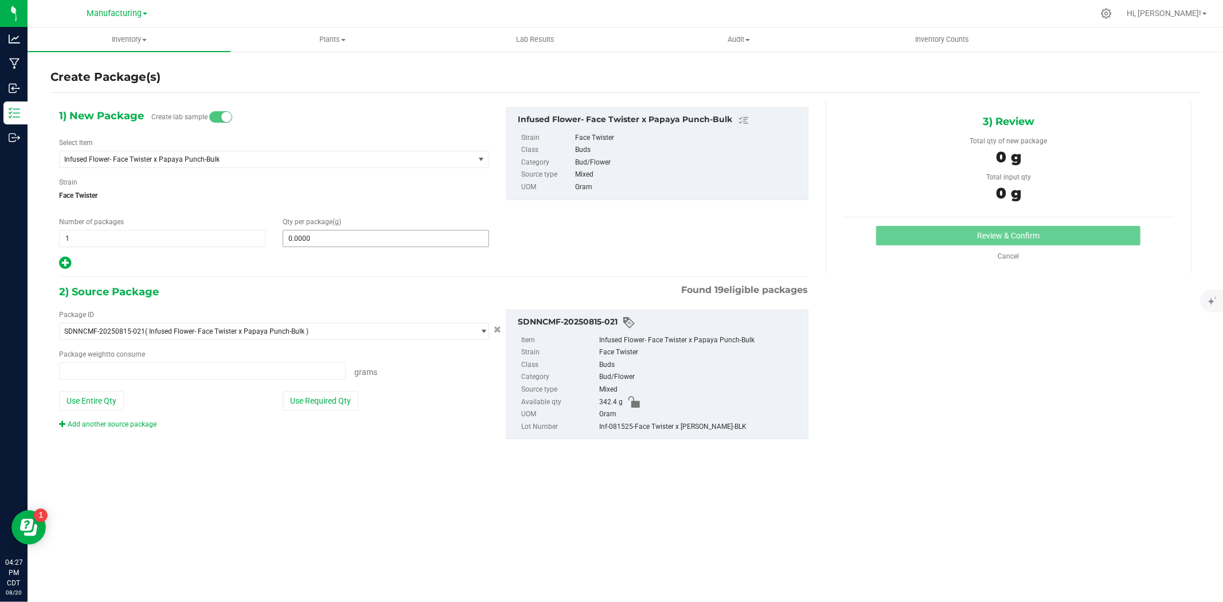
type input "0.0000 g"
click at [353, 232] on span at bounding box center [386, 238] width 206 height 17
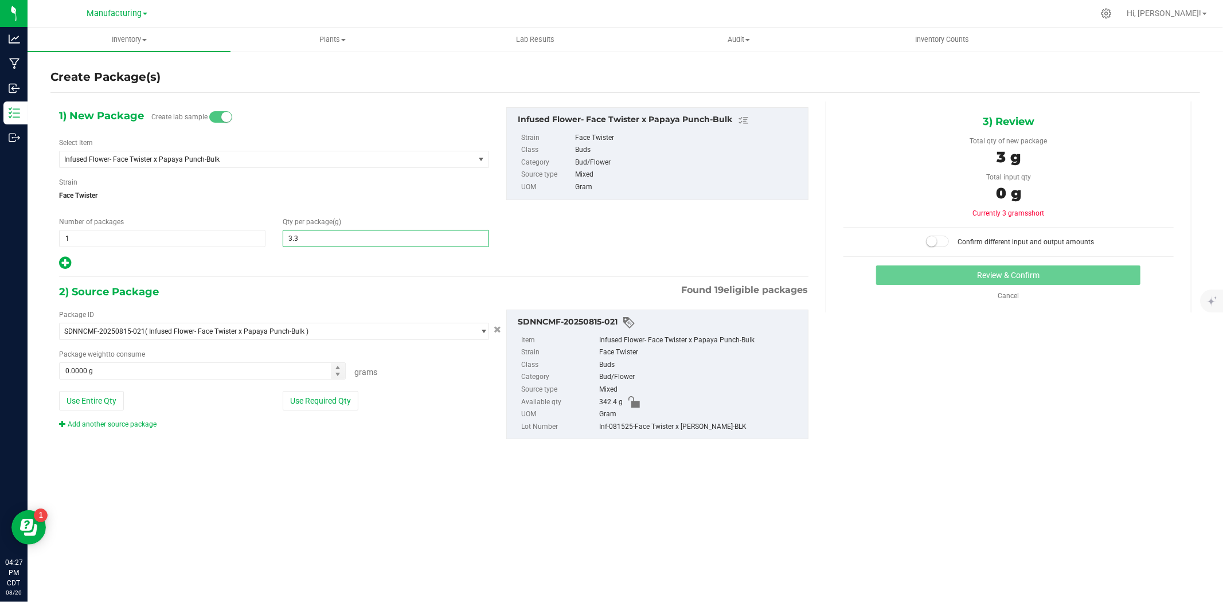
type input "3.34"
type input "3.3400"
click at [310, 411] on button "Use Required Qty" at bounding box center [321, 400] width 76 height 19
type input "3.3400 g"
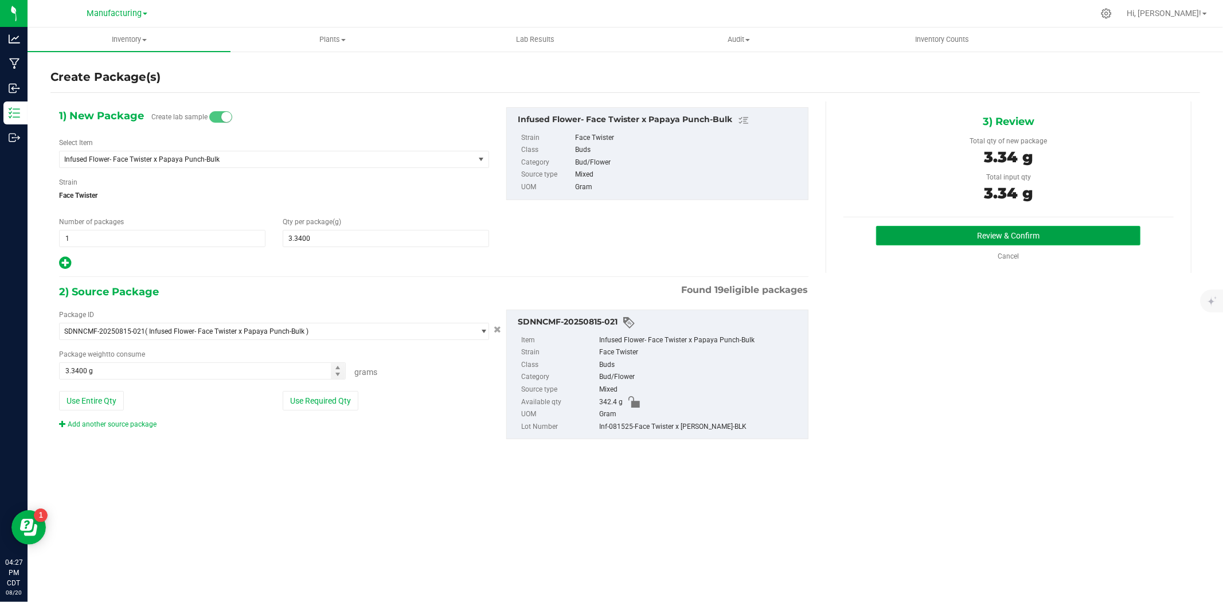
click at [1007, 237] on button "Review & Confirm" at bounding box center [1008, 235] width 264 height 19
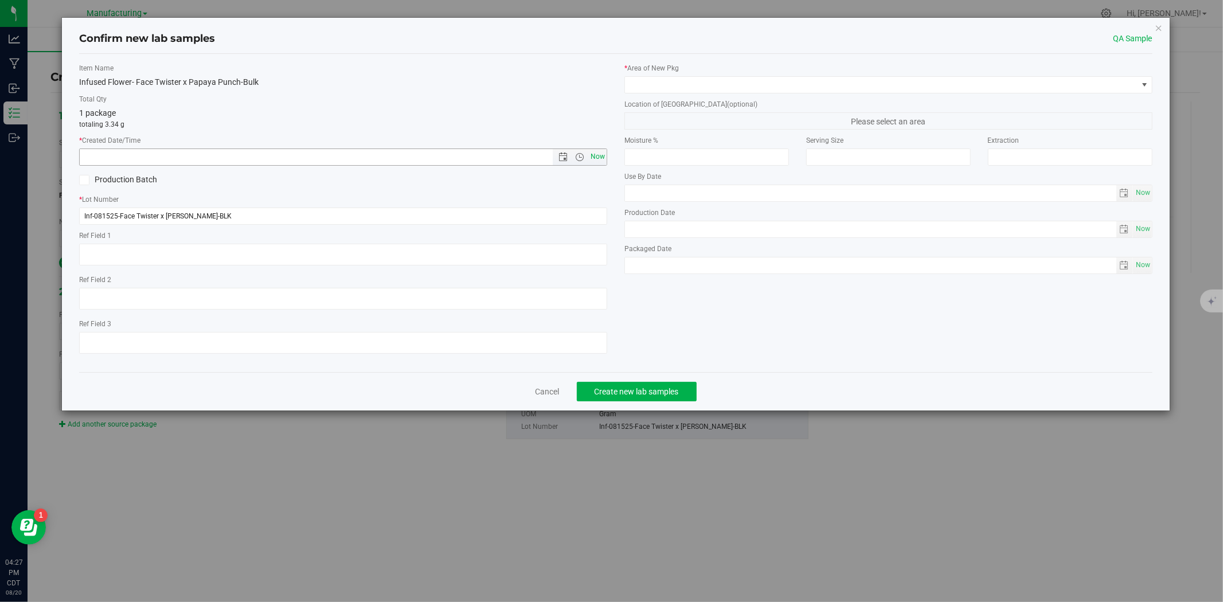
click at [597, 161] on span "Now" at bounding box center [597, 156] width 19 height 17
type input "[DATE] 4:27 PM"
click at [658, 84] on span at bounding box center [881, 85] width 513 height 16
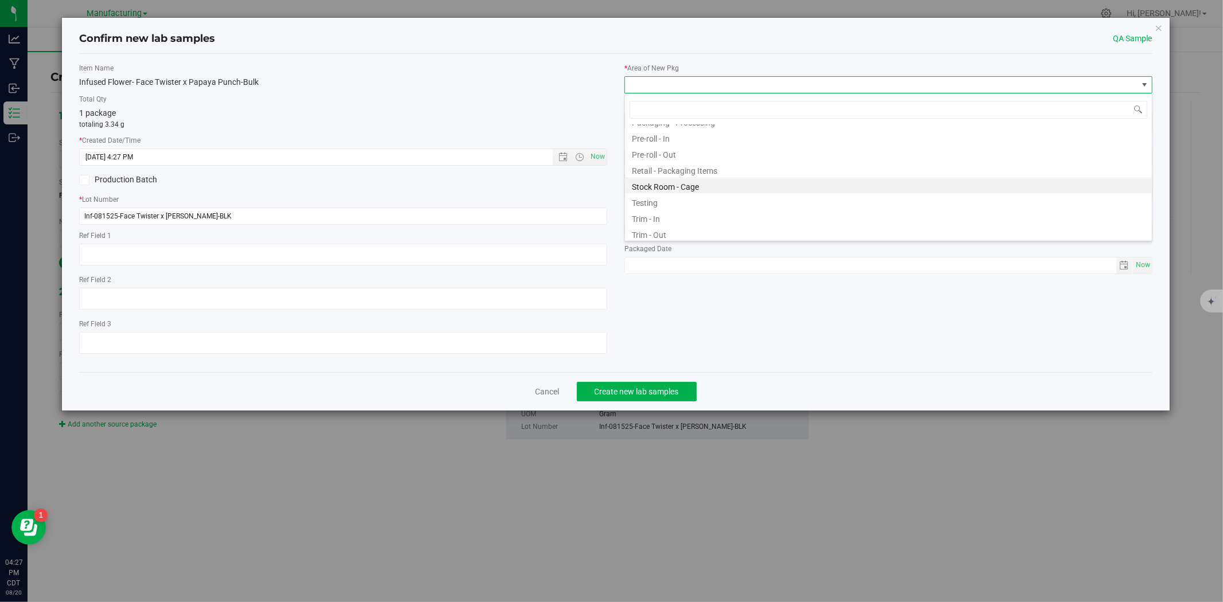
scroll to position [335, 0]
click at [654, 205] on li "Testing" at bounding box center [888, 199] width 527 height 16
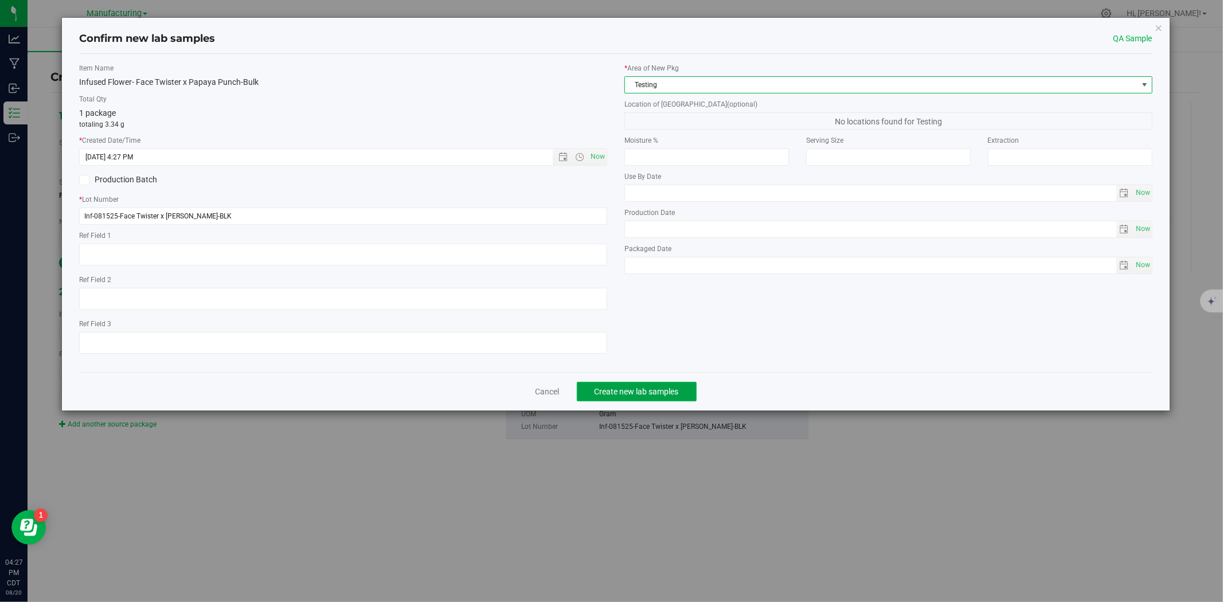
click at [645, 396] on span "Create new lab samples" at bounding box center [637, 391] width 84 height 9
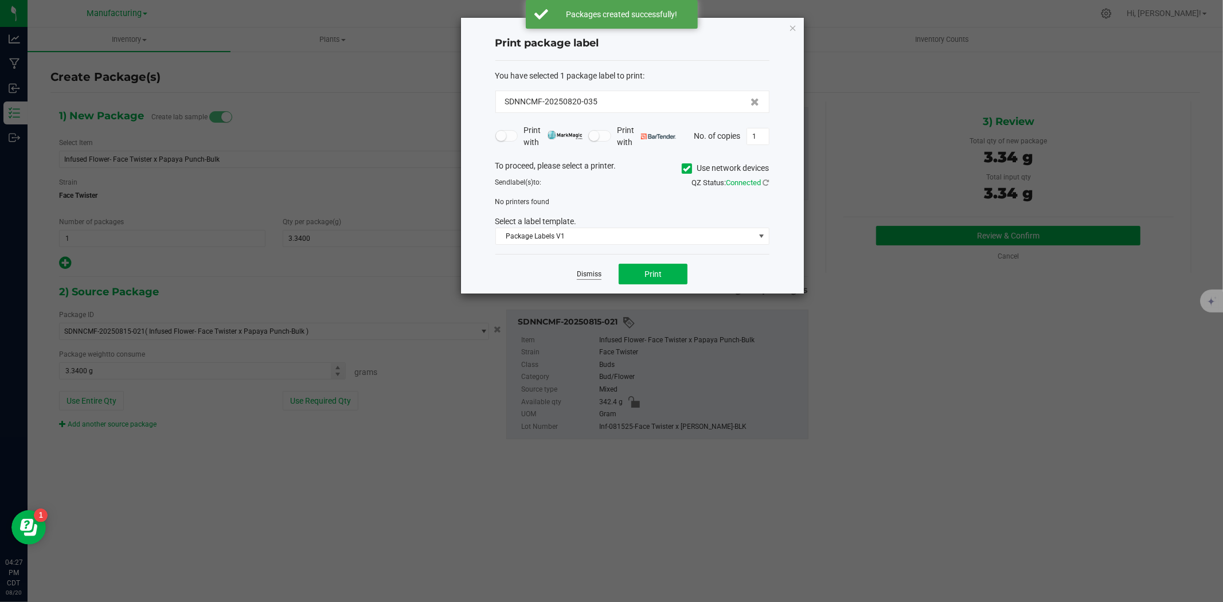
click at [597, 277] on link "Dismiss" at bounding box center [589, 274] width 25 height 10
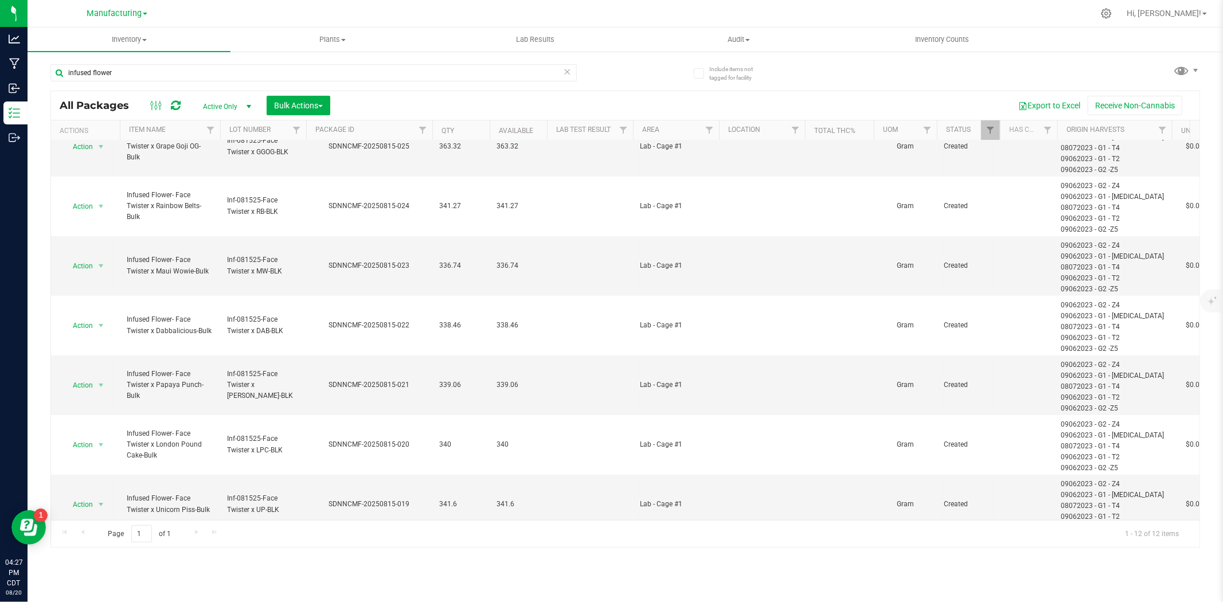
scroll to position [346, 0]
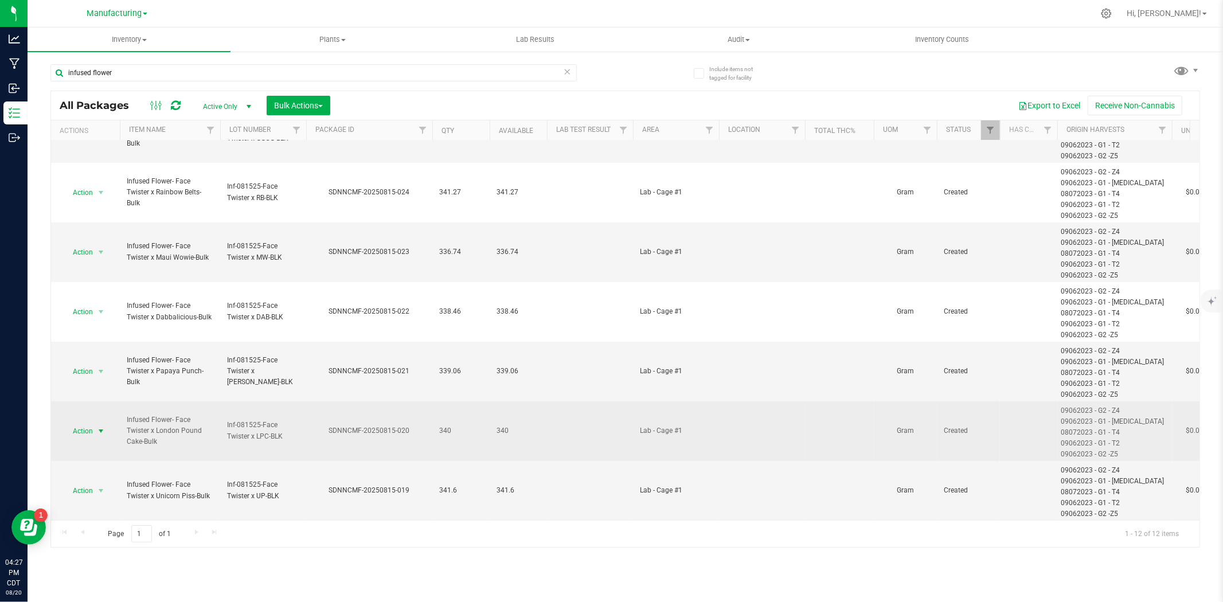
click at [101, 427] on span "select" at bounding box center [100, 431] width 9 height 9
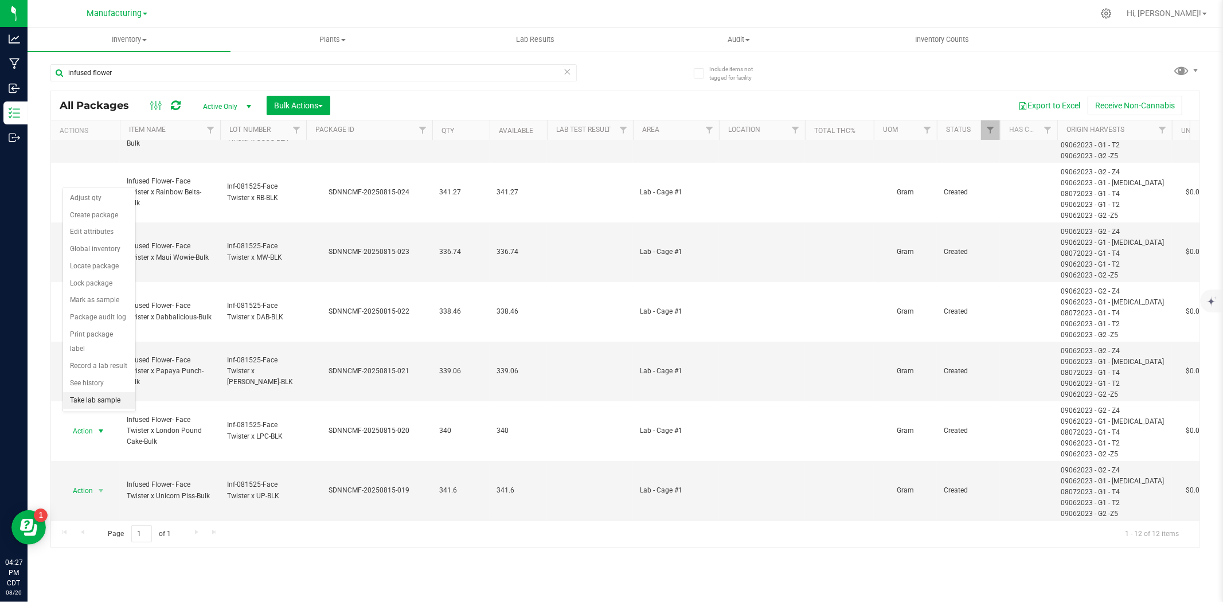
click at [104, 397] on li "Take lab sample" at bounding box center [99, 400] width 72 height 17
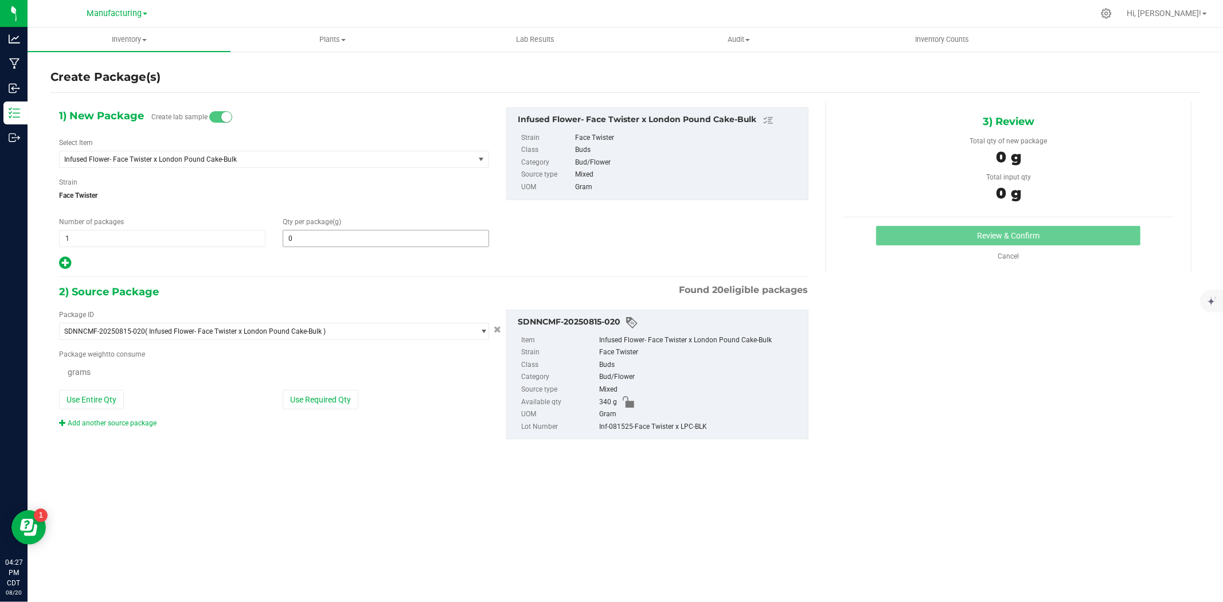
type input "0.0000"
click at [345, 239] on span at bounding box center [386, 238] width 206 height 17
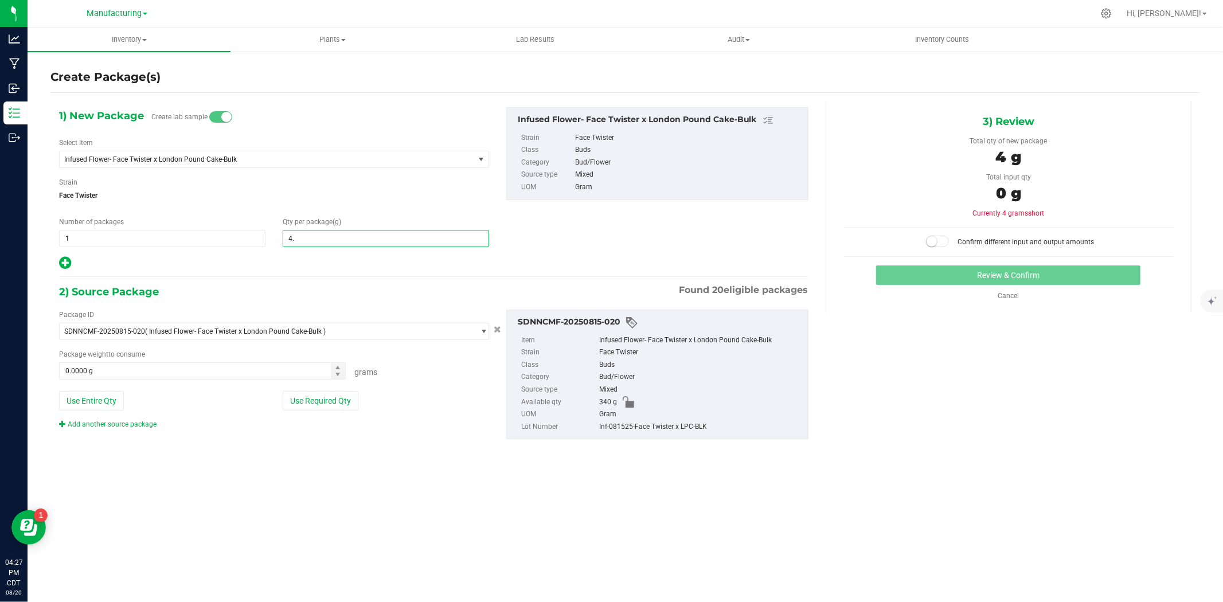
type input "4.5"
type input "4.5000"
click at [337, 403] on button "Use Required Qty" at bounding box center [321, 400] width 76 height 19
type input "4.5000 g"
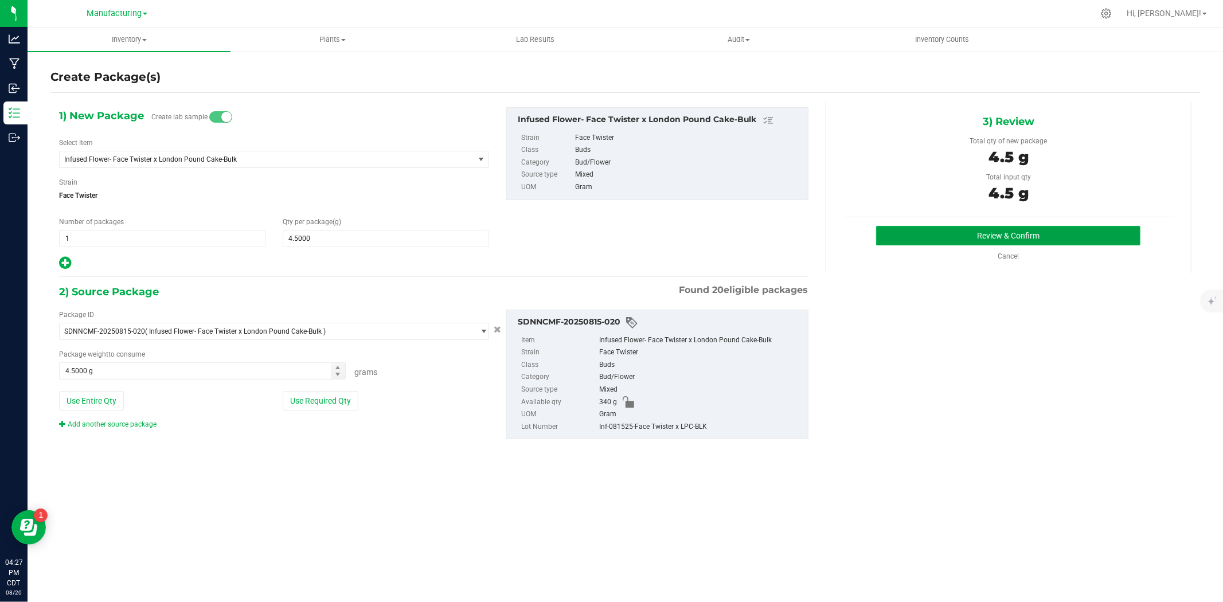
click at [960, 239] on button "Review & Confirm" at bounding box center [1008, 235] width 264 height 19
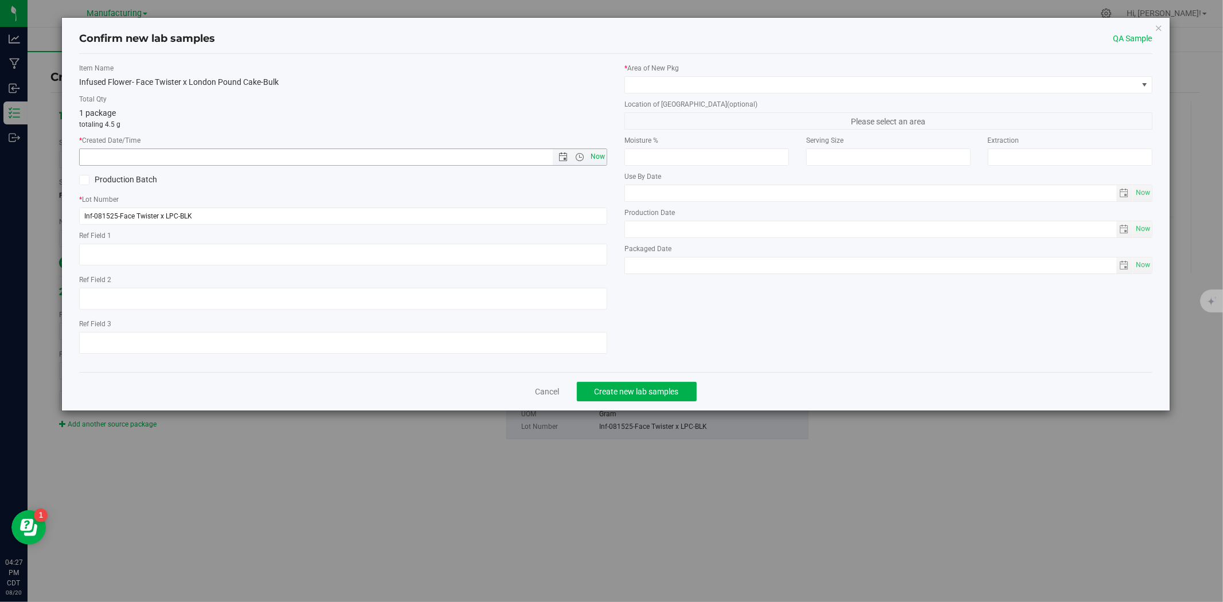
click at [597, 155] on span "Now" at bounding box center [597, 156] width 19 height 17
type input "[DATE] 4:27 PM"
click at [667, 89] on span at bounding box center [881, 85] width 513 height 16
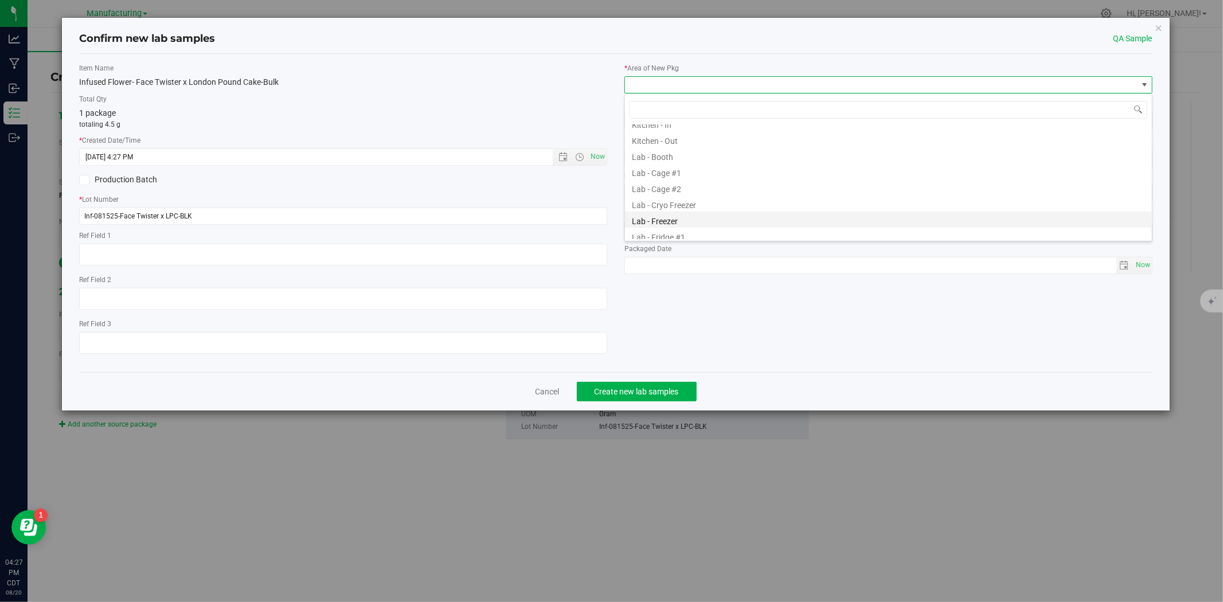
scroll to position [335, 0]
click at [656, 197] on li "Testing" at bounding box center [888, 199] width 527 height 16
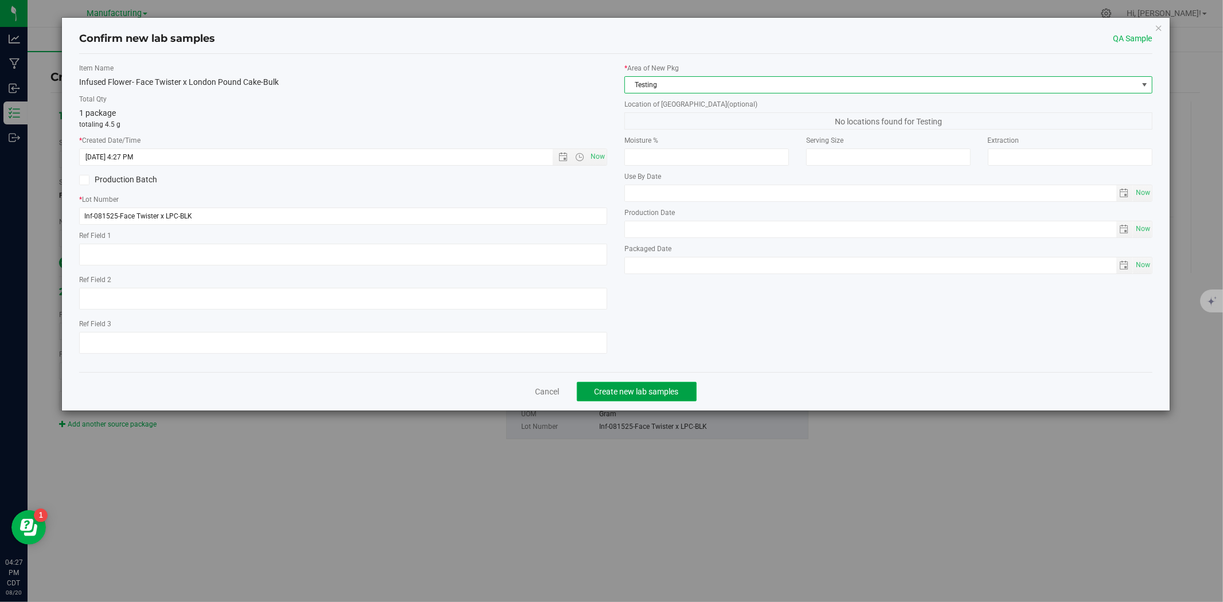
click at [638, 396] on span "Create new lab samples" at bounding box center [637, 391] width 84 height 9
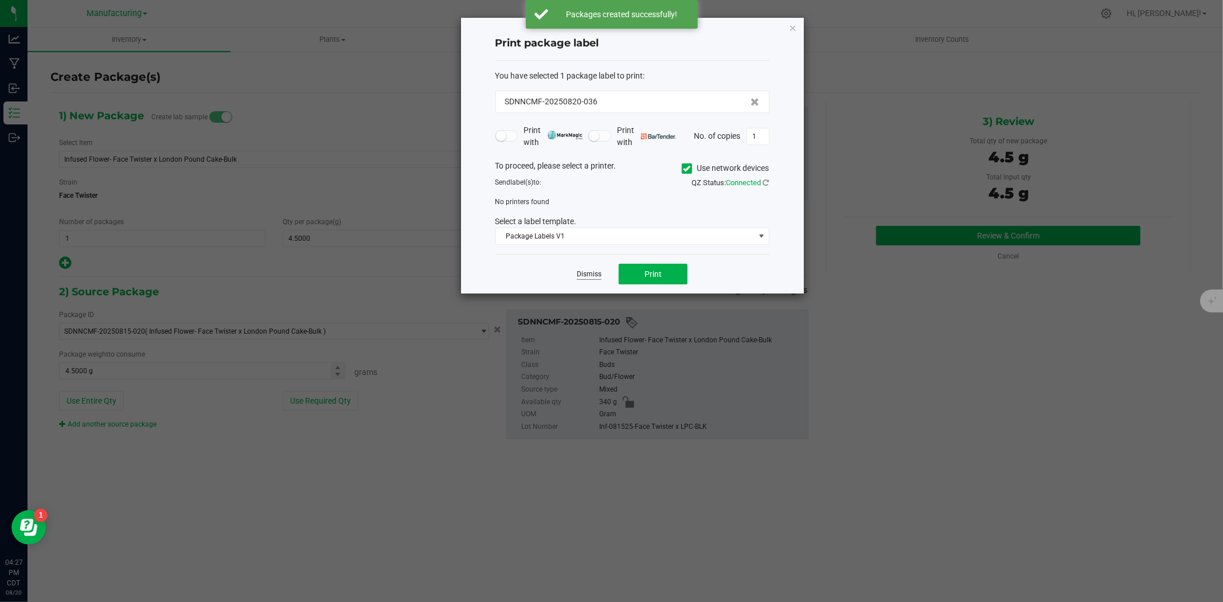
click at [588, 273] on link "Dismiss" at bounding box center [589, 274] width 25 height 10
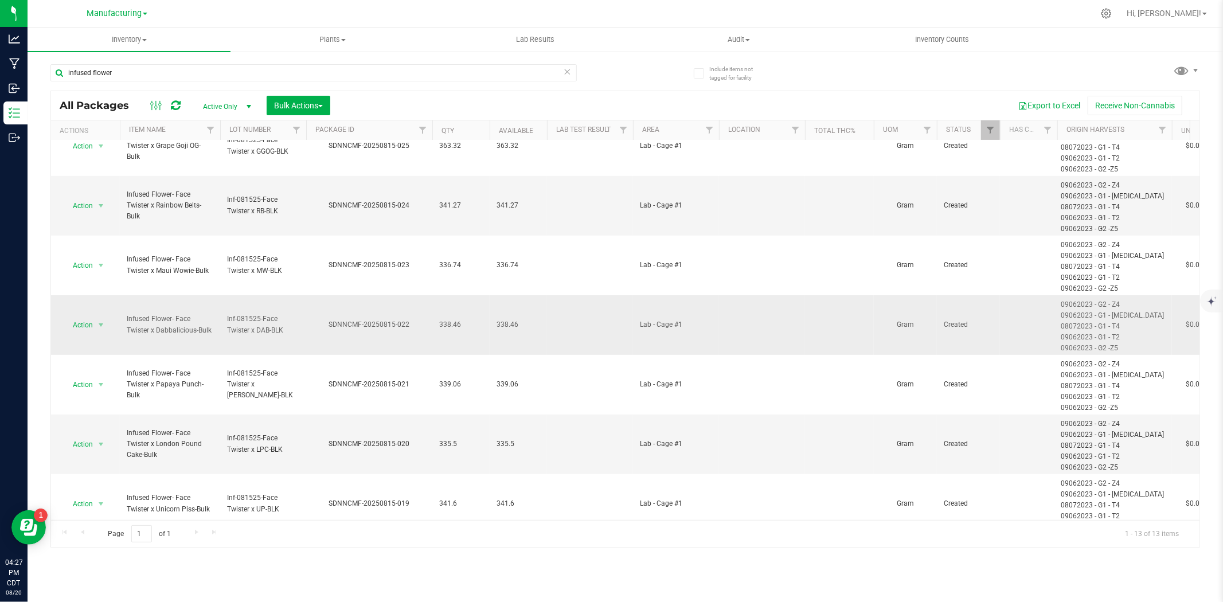
scroll to position [405, 0]
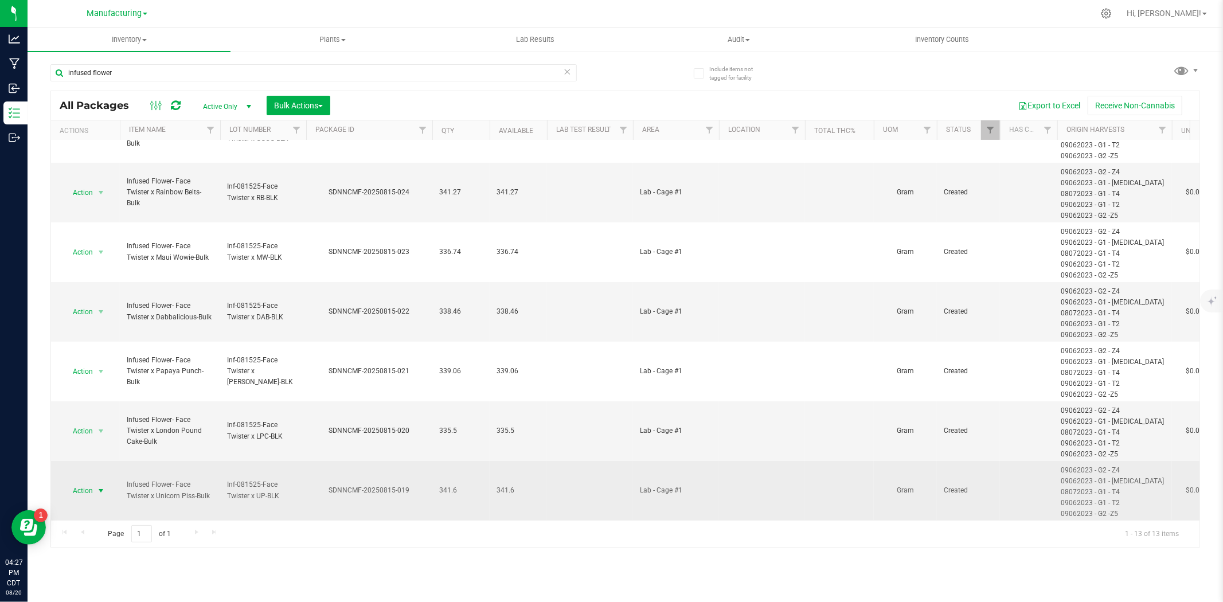
click at [94, 487] on span "select" at bounding box center [101, 491] width 14 height 16
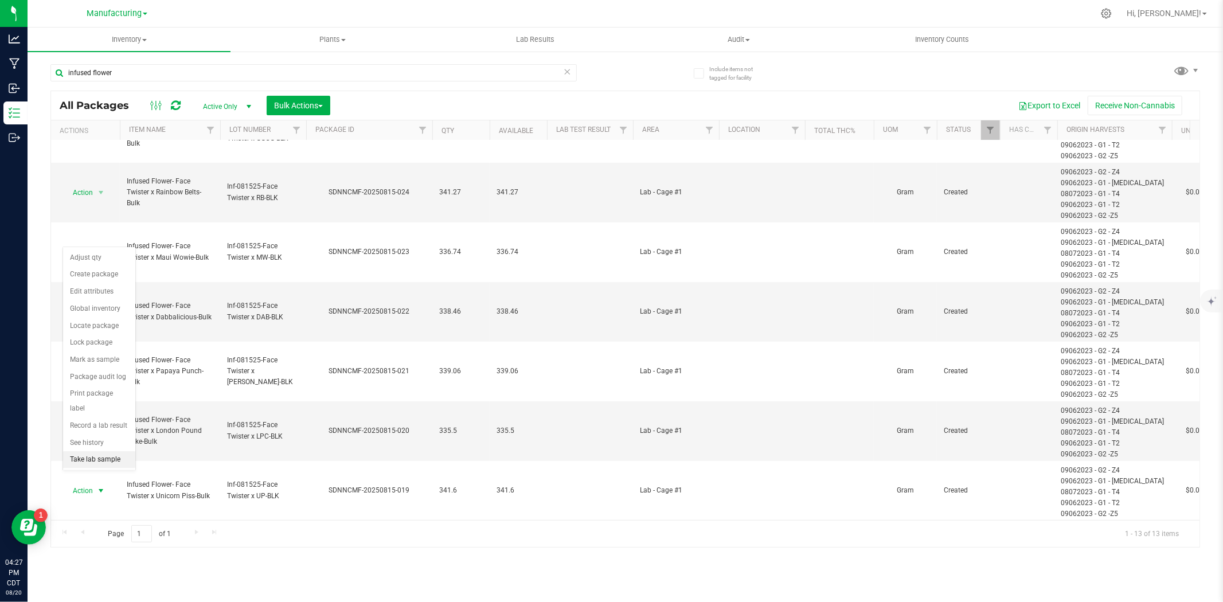
click at [102, 456] on li "Take lab sample" at bounding box center [99, 459] width 72 height 17
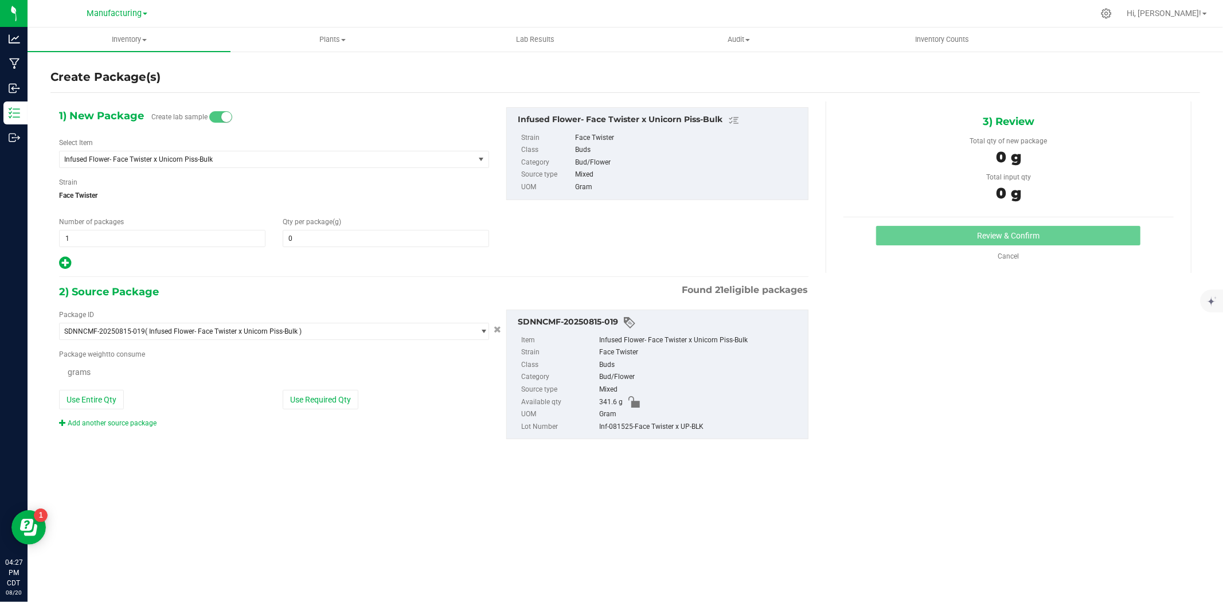
type input "0.0000"
click at [369, 242] on span at bounding box center [386, 238] width 206 height 17
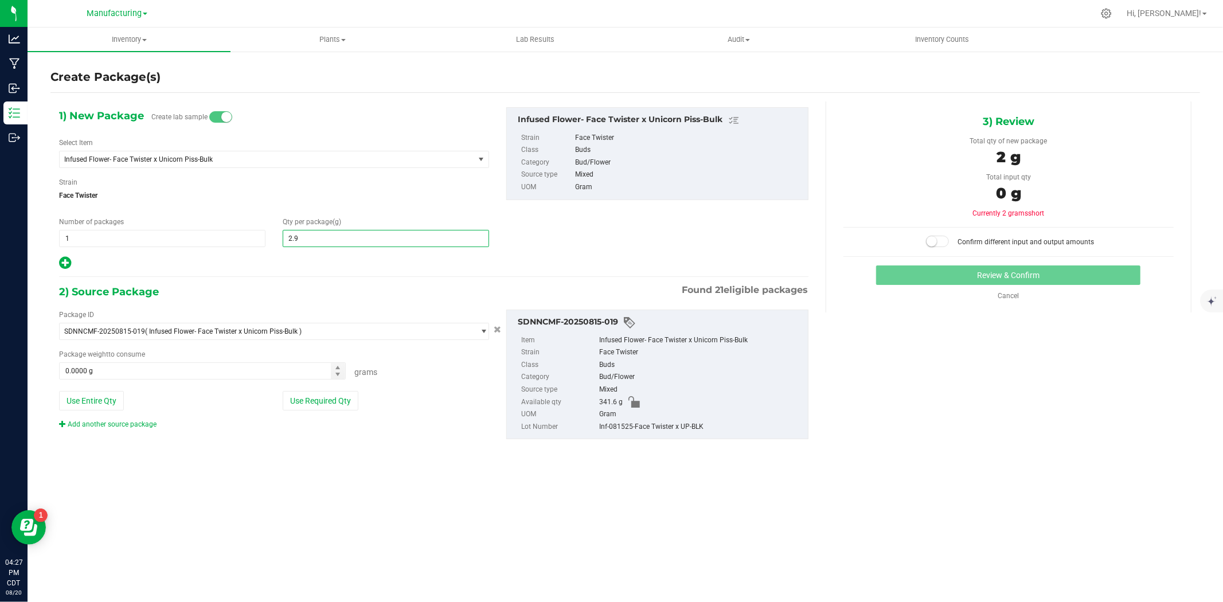
type input "2.97"
type input "2.9700"
click at [335, 412] on div "Package ID SDNNCMF-20250815-019 ( Infused Flower- Face Twister x Unicorn Piss-B…" at bounding box center [273, 370] width 447 height 120
click at [328, 400] on button "Use Required Qty" at bounding box center [321, 400] width 76 height 19
type input "2.9700 g"
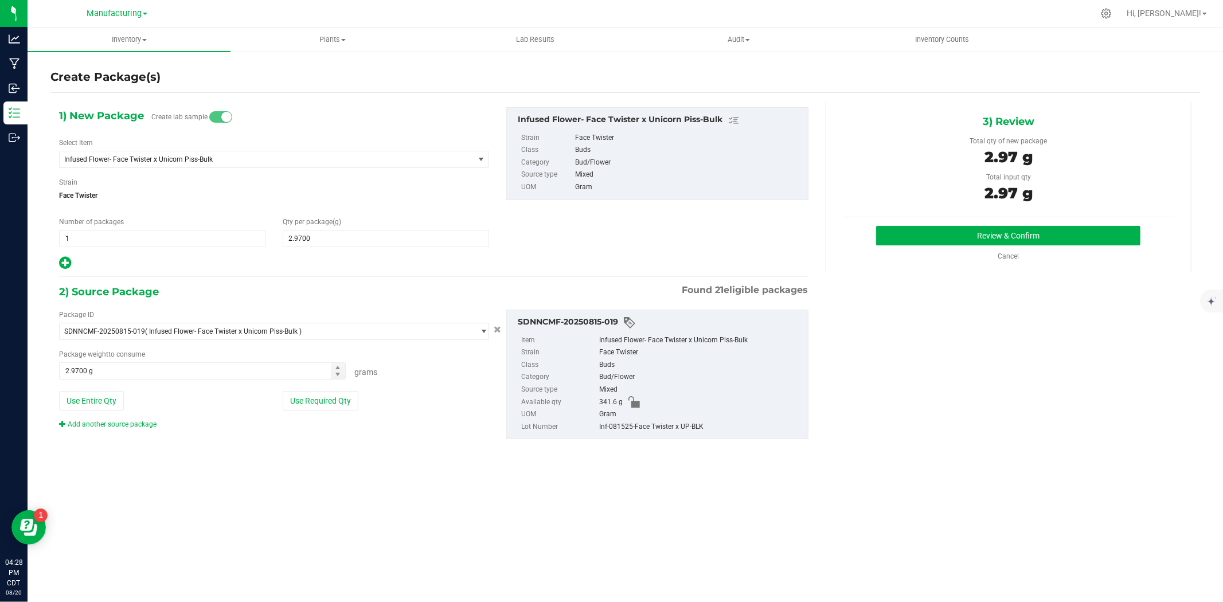
click at [915, 248] on div "Review & Confirm Cancel" at bounding box center [1008, 244] width 330 height 36
click at [919, 239] on button "Review & Confirm" at bounding box center [1008, 235] width 264 height 19
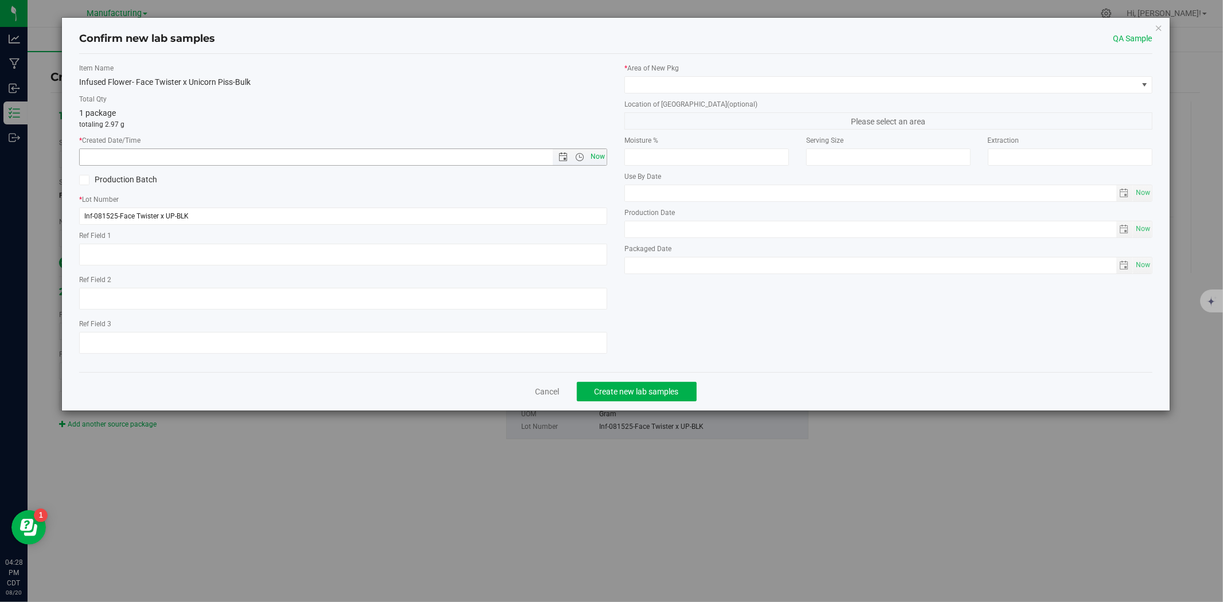
click at [588, 159] on span "Now" at bounding box center [597, 156] width 19 height 17
type input "[DATE] 4:28 PM"
click at [674, 82] on span at bounding box center [881, 85] width 513 height 16
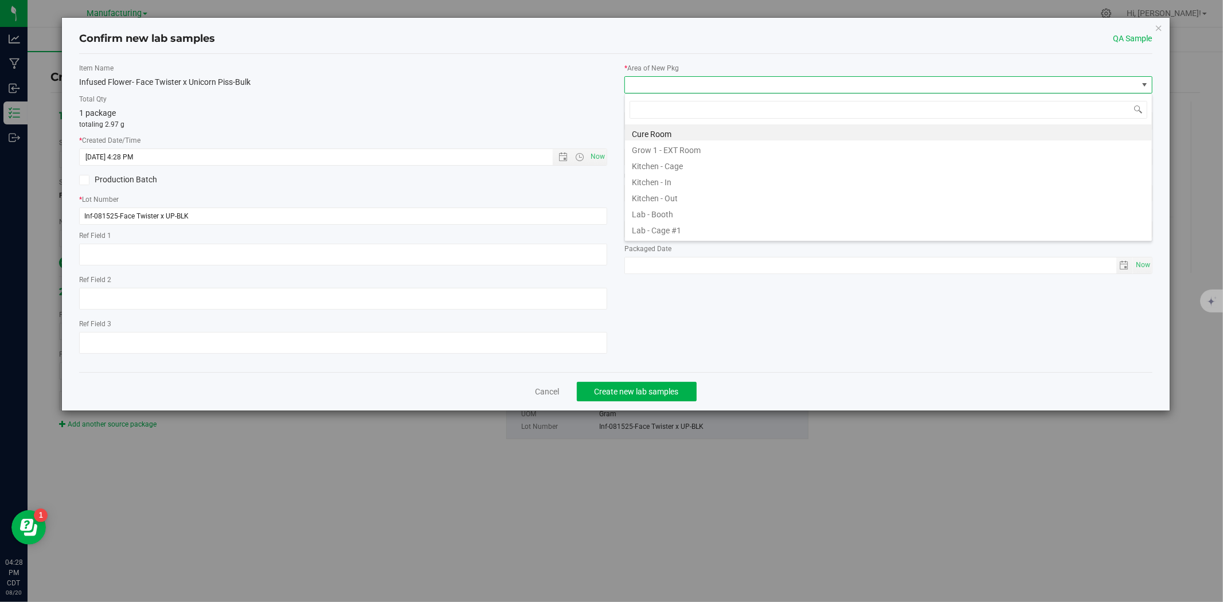
scroll to position [335, 0]
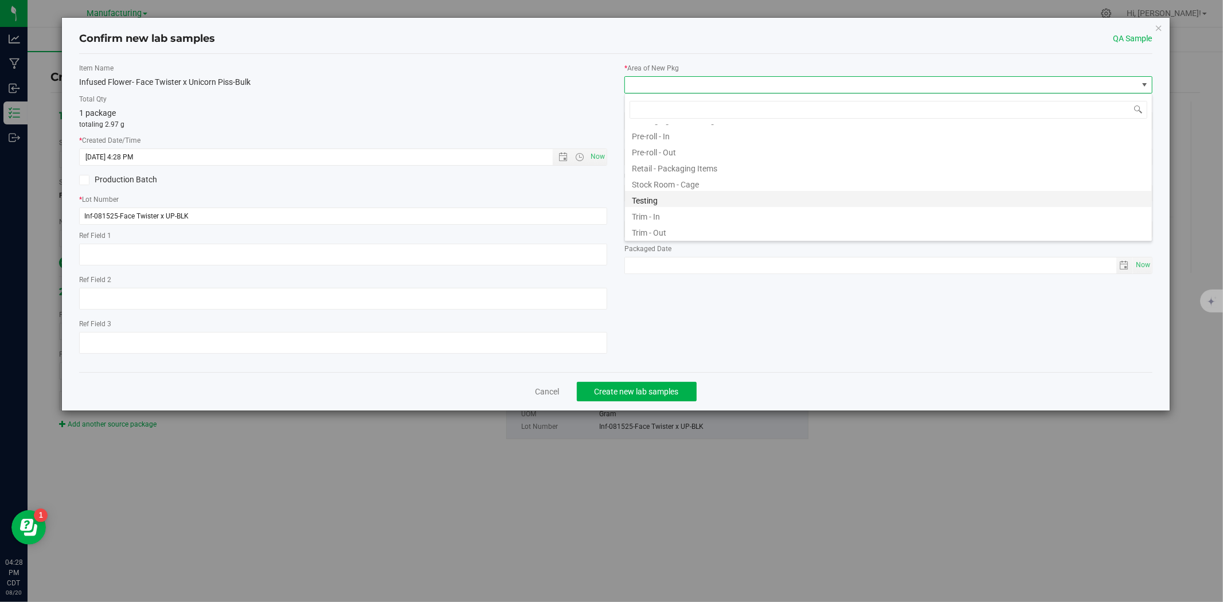
click at [664, 200] on li "Testing" at bounding box center [888, 199] width 527 height 16
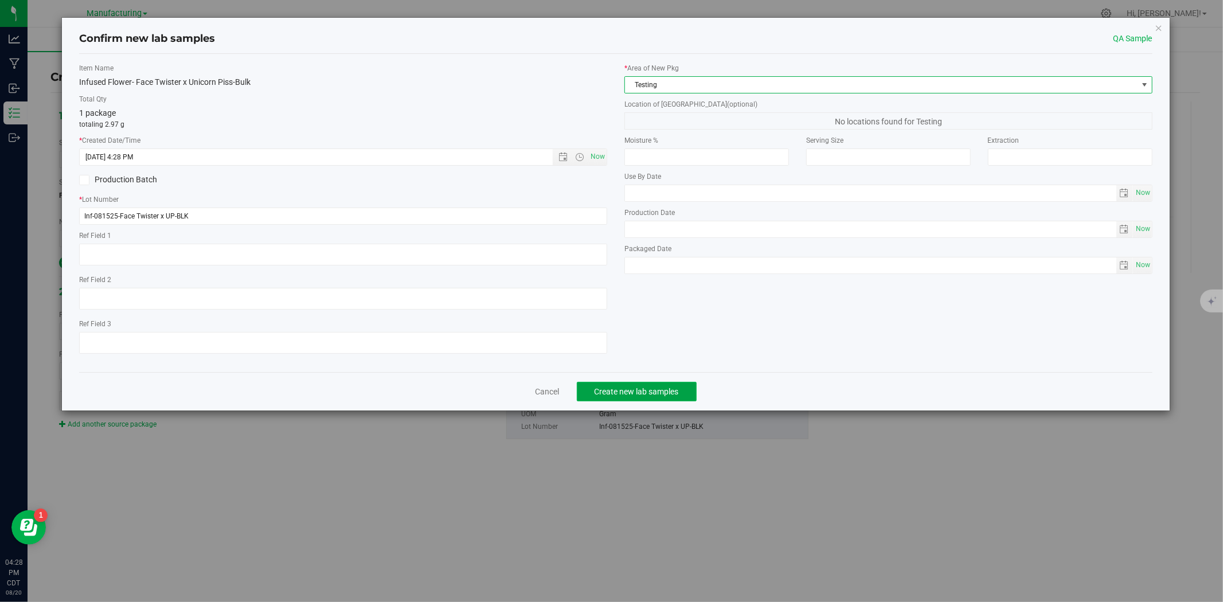
click at [650, 392] on span "Create new lab samples" at bounding box center [637, 391] width 84 height 9
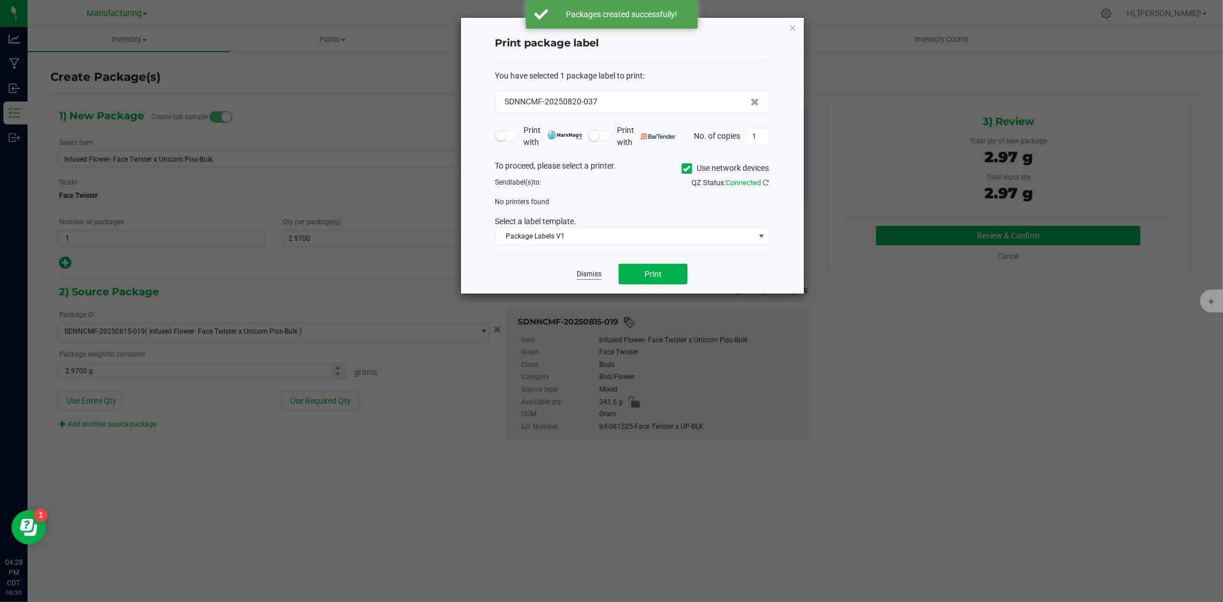
click at [591, 274] on link "Dismiss" at bounding box center [589, 274] width 25 height 10
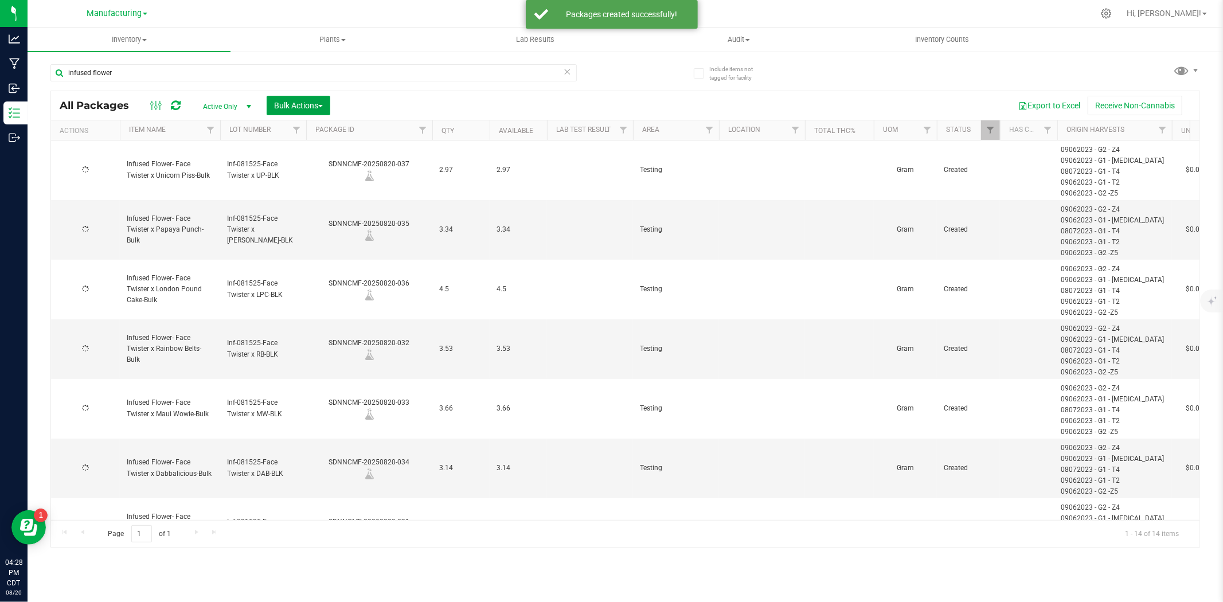
click at [302, 111] on button "Bulk Actions" at bounding box center [299, 105] width 64 height 19
click at [308, 159] on div "Add to outbound order" at bounding box center [319, 153] width 93 height 18
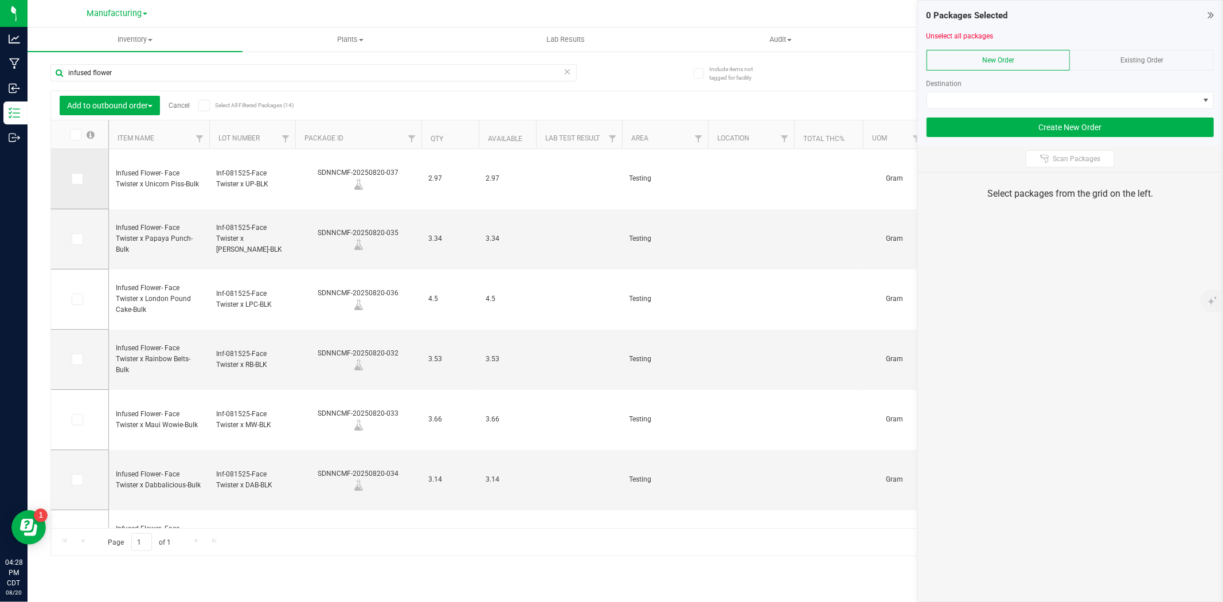
click at [82, 173] on span at bounding box center [77, 178] width 11 height 11
click at [0, 0] on input "checkbox" at bounding box center [0, 0] width 0 height 0
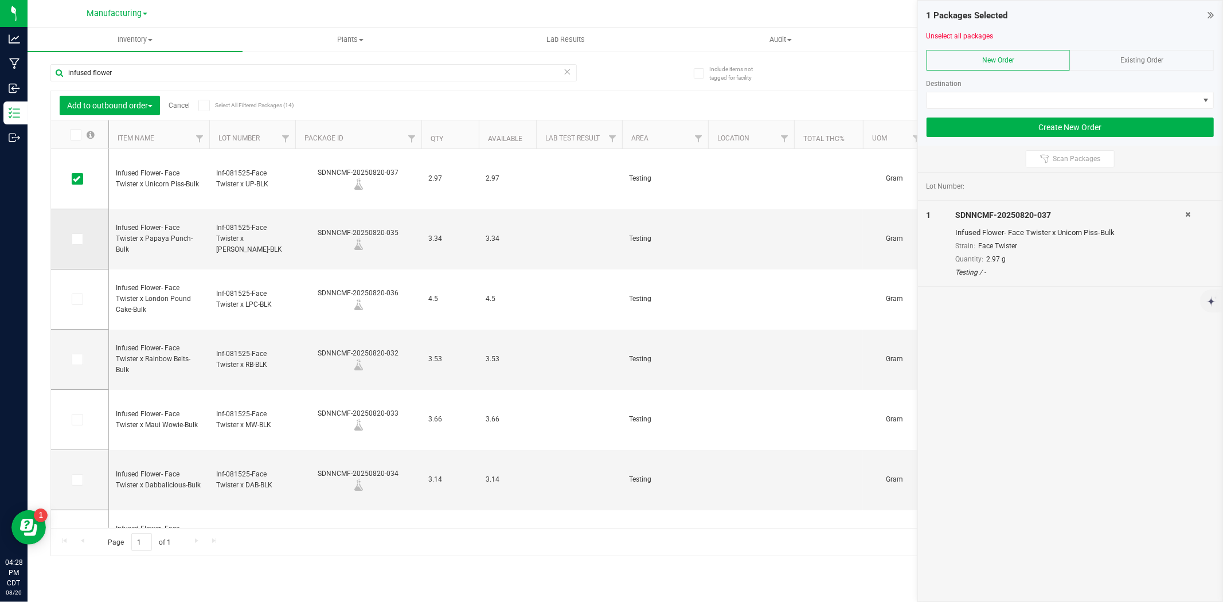
click at [76, 239] on icon at bounding box center [76, 239] width 7 height 0
click at [0, 0] on input "checkbox" at bounding box center [0, 0] width 0 height 0
click at [77, 291] on td at bounding box center [79, 299] width 57 height 60
click at [77, 299] on icon at bounding box center [76, 299] width 7 height 0
click at [0, 0] on input "checkbox" at bounding box center [0, 0] width 0 height 0
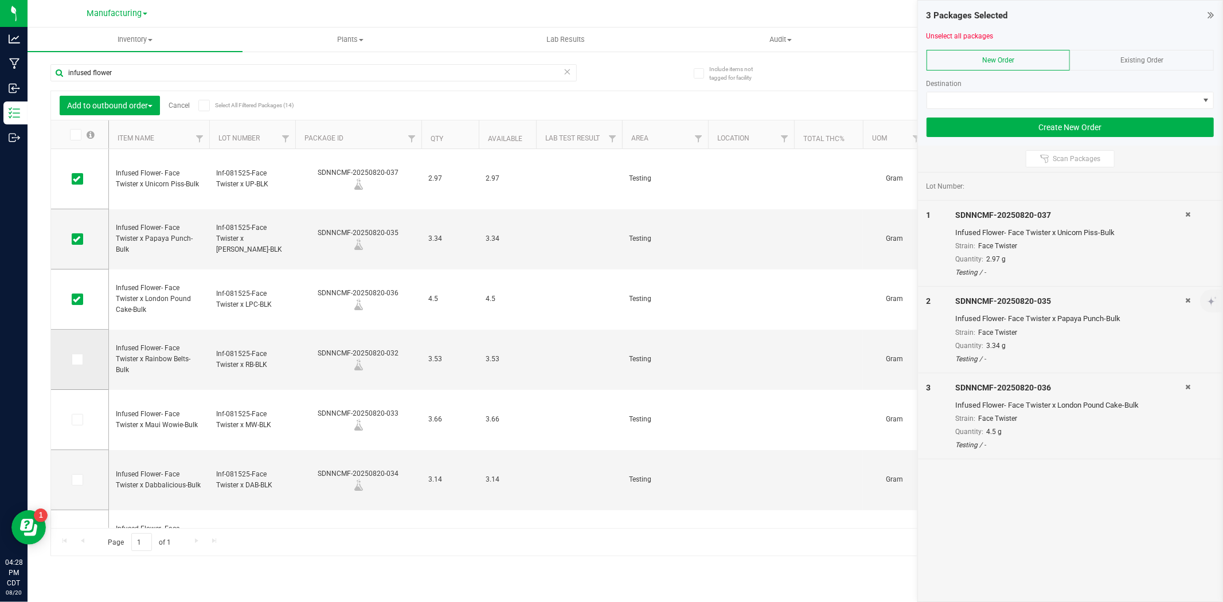
click at [77, 359] on icon at bounding box center [76, 359] width 7 height 0
click at [0, 0] on input "checkbox" at bounding box center [0, 0] width 0 height 0
click at [77, 415] on span at bounding box center [77, 419] width 11 height 11
click at [0, 0] on input "checkbox" at bounding box center [0, 0] width 0 height 0
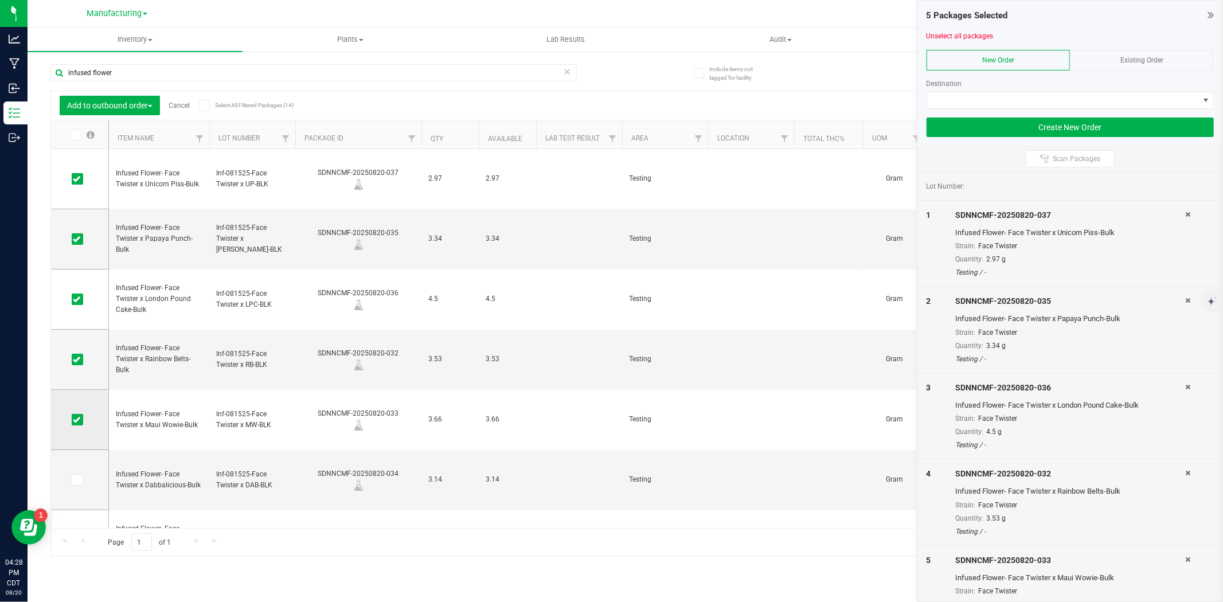
scroll to position [229, 0]
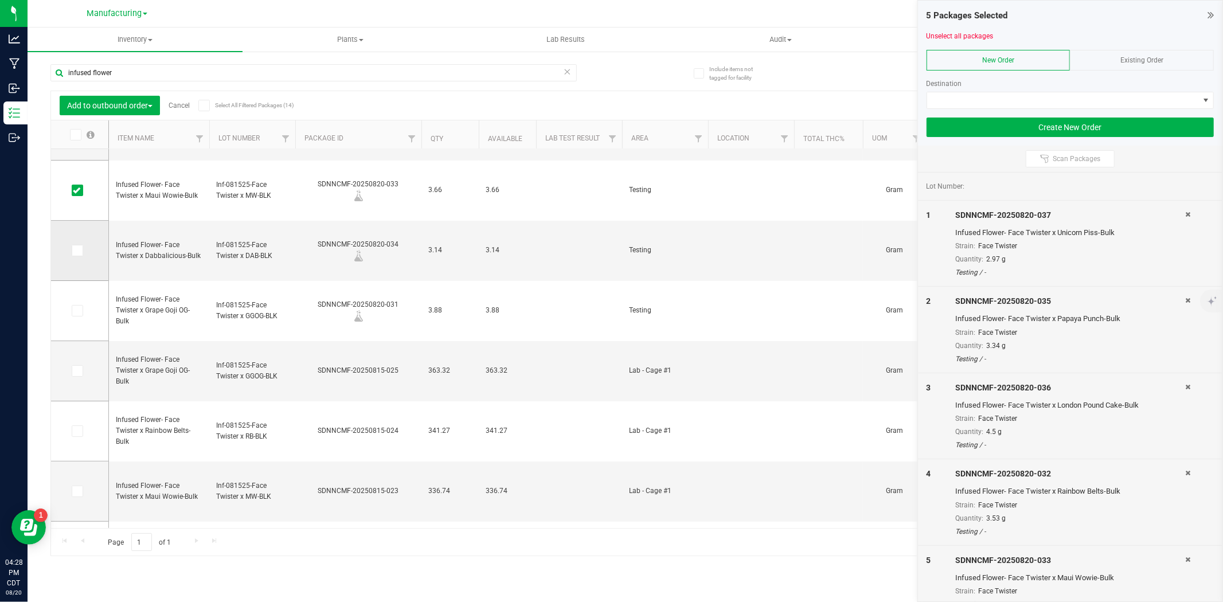
click at [79, 245] on span at bounding box center [77, 250] width 11 height 11
click at [0, 0] on input "checkbox" at bounding box center [0, 0] width 0 height 0
click at [79, 311] on icon at bounding box center [76, 311] width 7 height 0
click at [0, 0] on input "checkbox" at bounding box center [0, 0] width 0 height 0
click at [1025, 95] on span at bounding box center [1063, 100] width 272 height 16
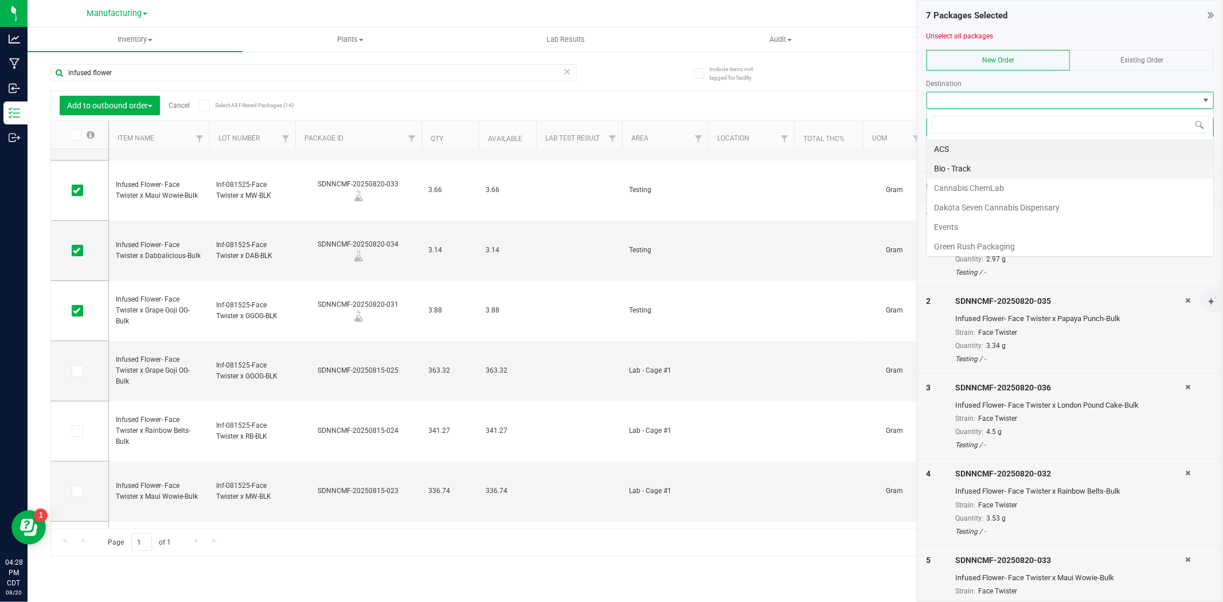
scroll to position [17, 287]
click at [972, 151] on li "ACS" at bounding box center [1070, 148] width 286 height 19
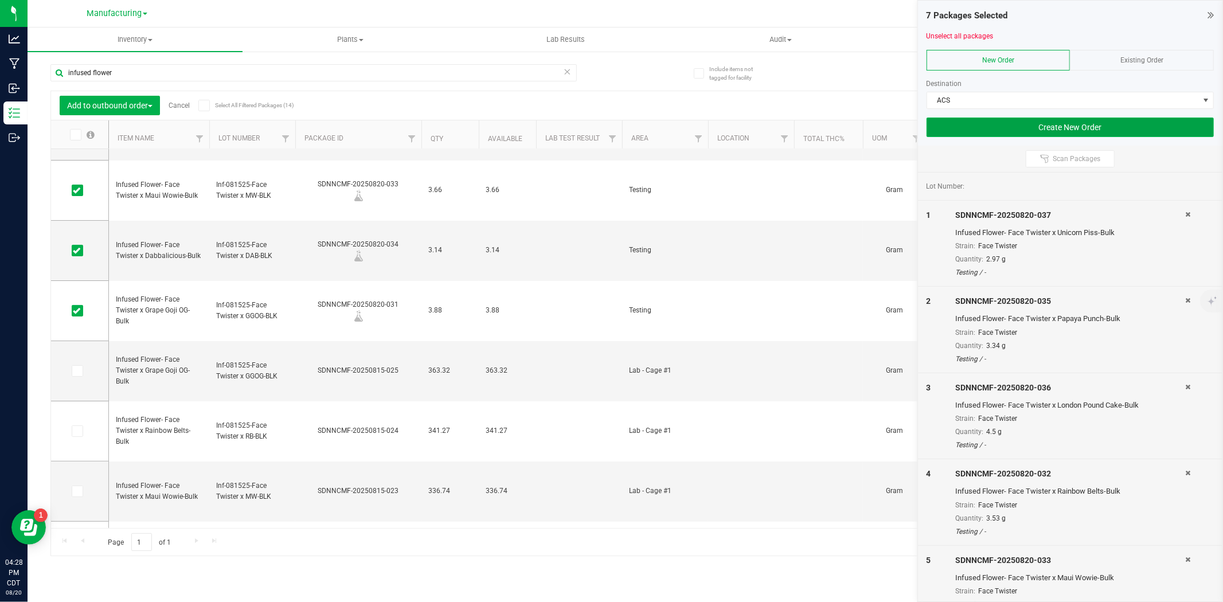
click at [995, 128] on button "Create New Order" at bounding box center [1070, 127] width 287 height 19
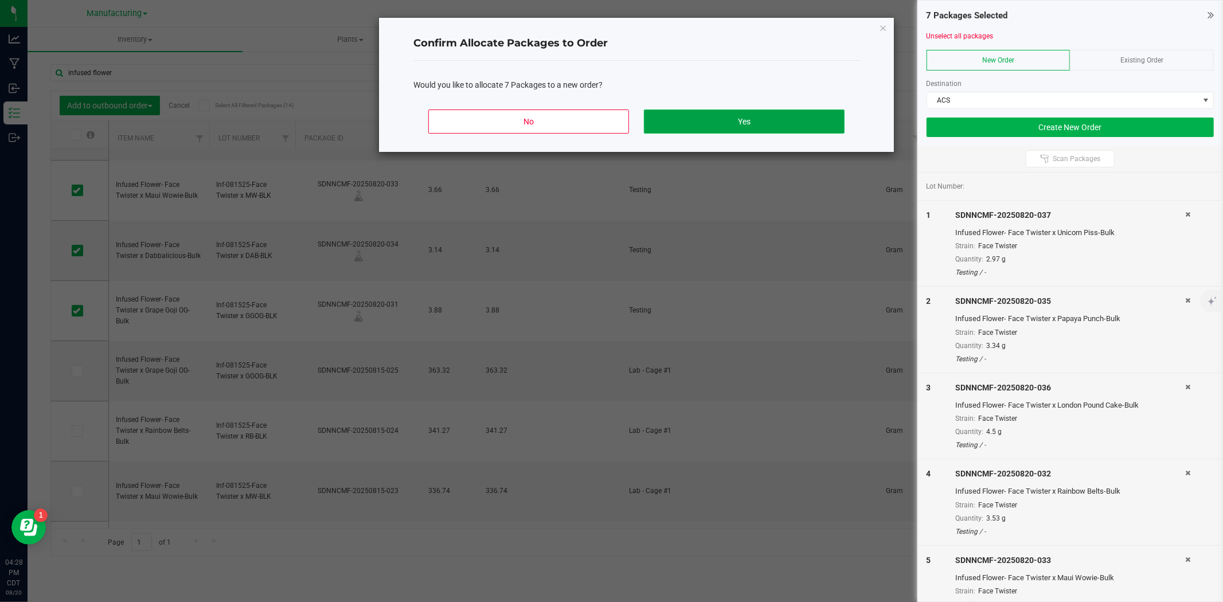
click at [759, 120] on button "Yes" at bounding box center [744, 122] width 201 height 24
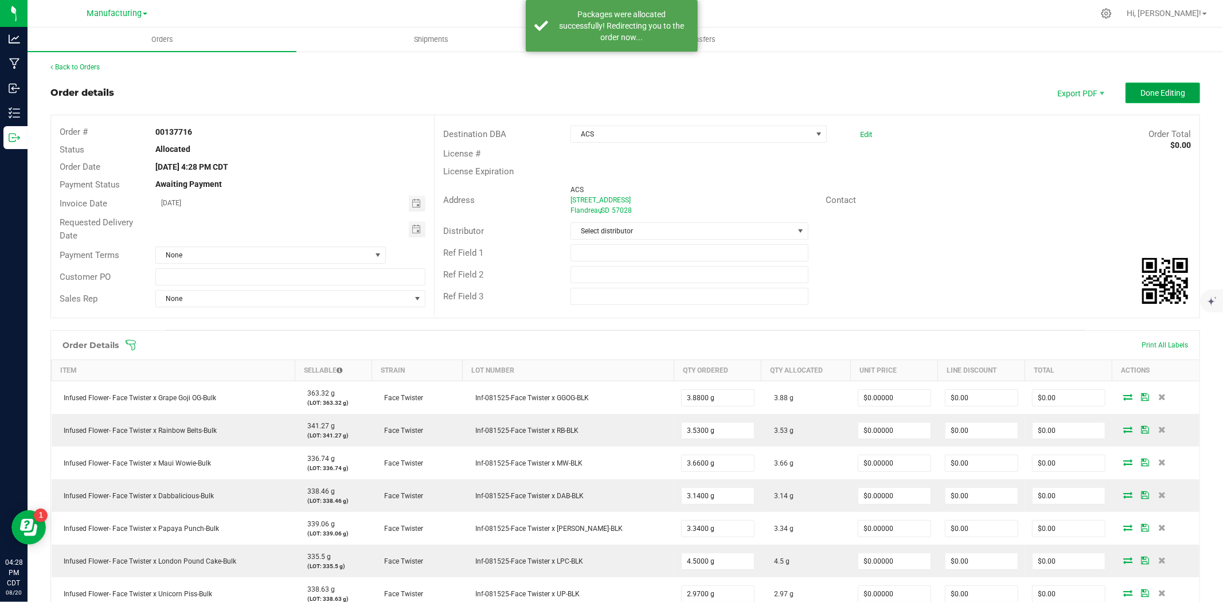
click at [1150, 95] on span "Done Editing" at bounding box center [1162, 92] width 45 height 9
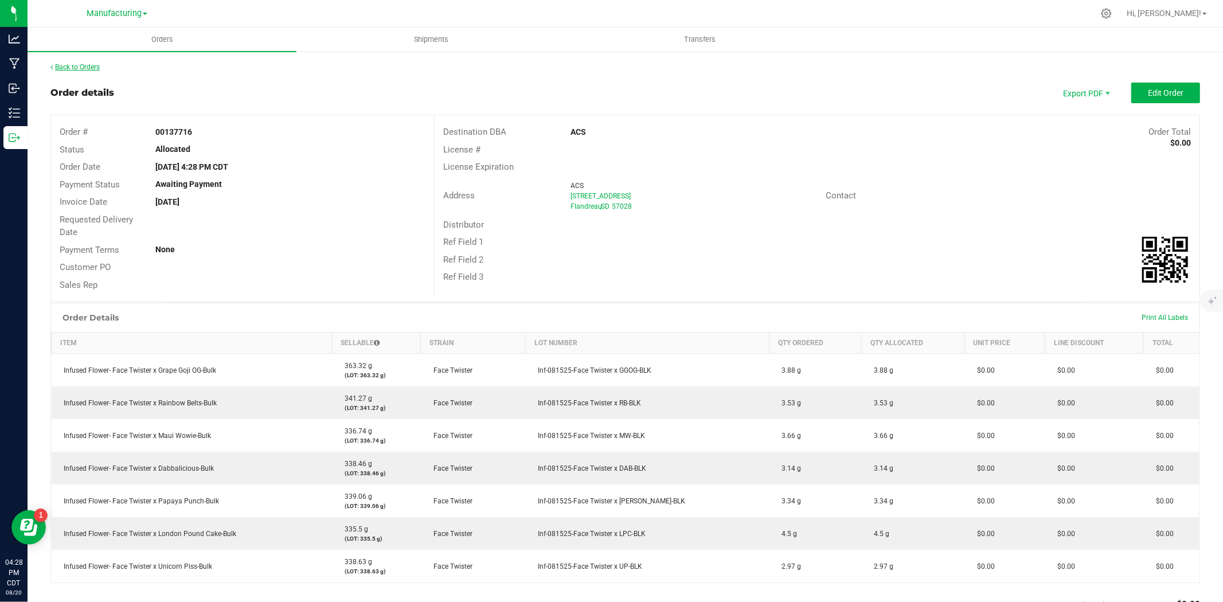
click at [95, 69] on link "Back to Orders" at bounding box center [74, 67] width 49 height 8
